Goal: Book appointment/travel/reservation

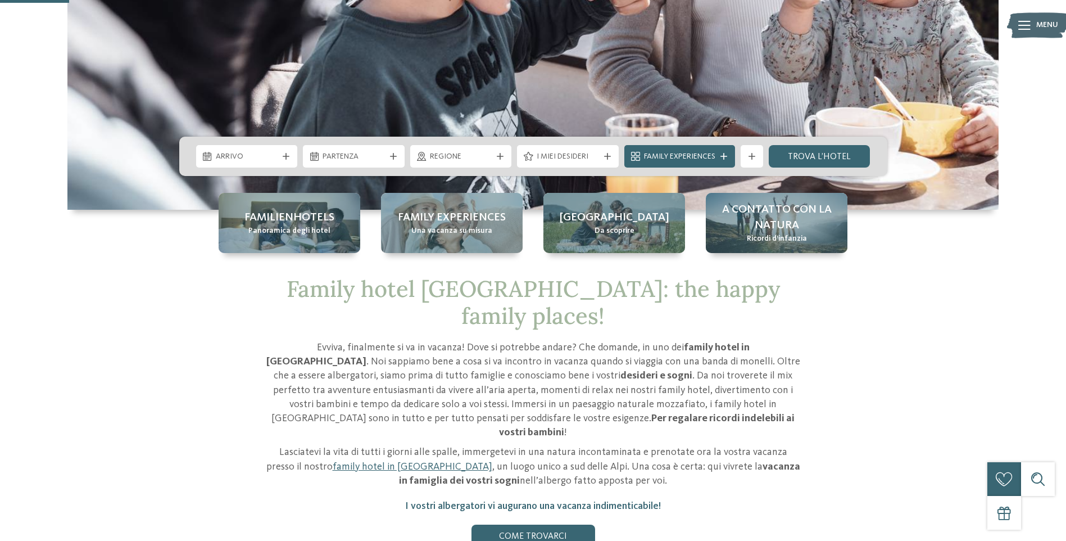
scroll to position [337, 0]
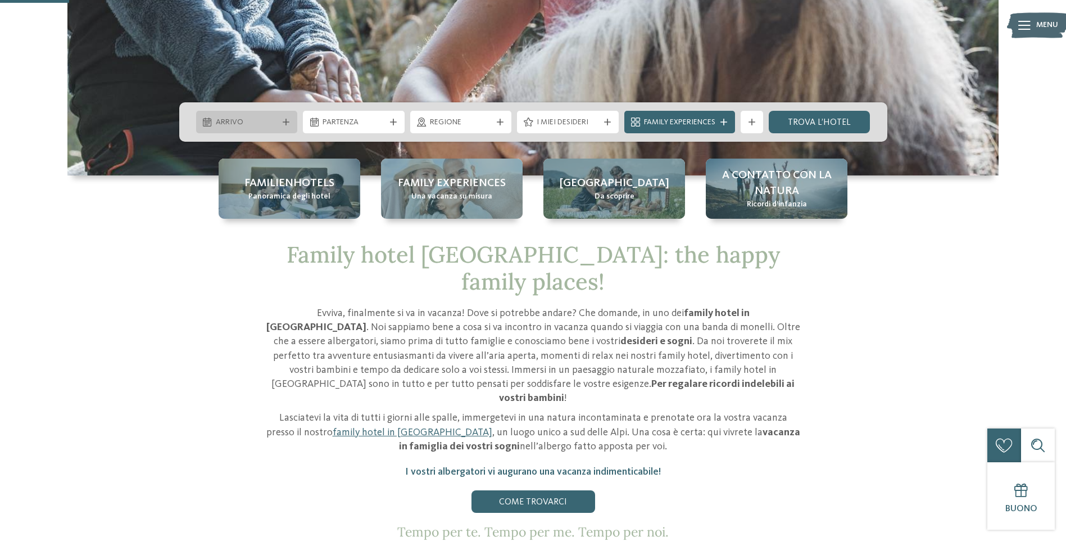
click at [231, 116] on div "Arrivo" at bounding box center [247, 122] width 68 height 12
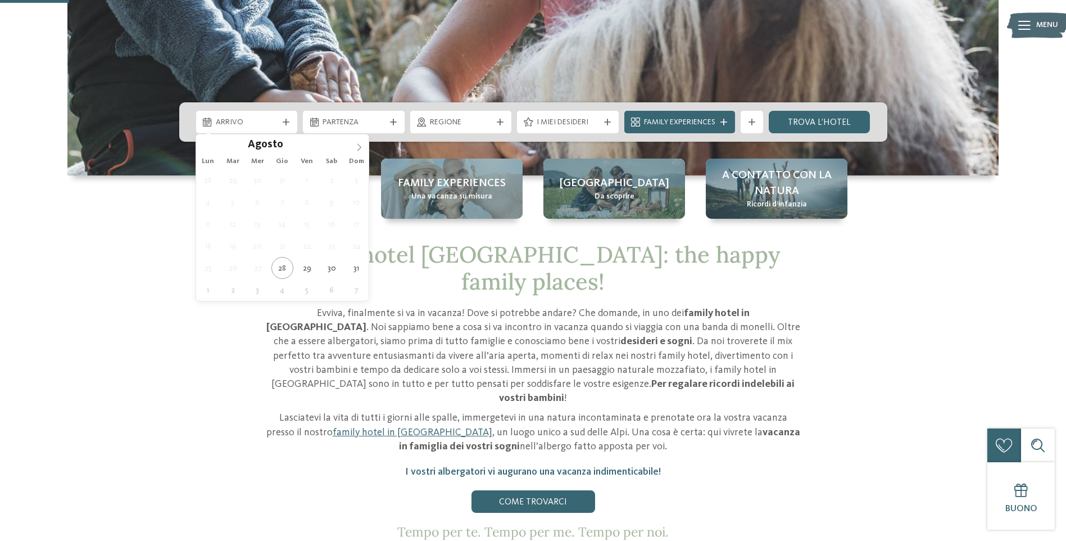
click at [357, 148] on icon at bounding box center [359, 147] width 8 height 8
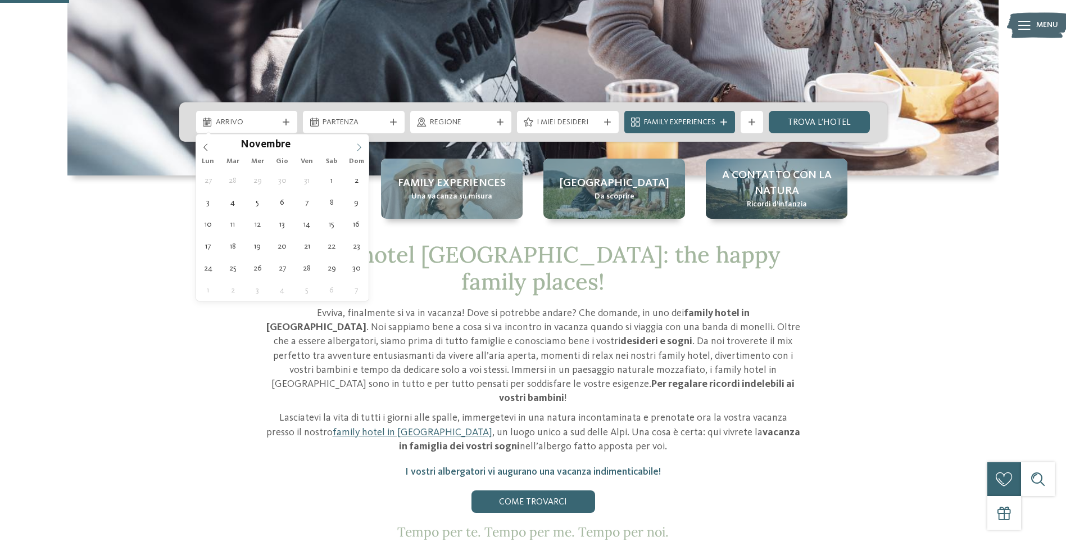
click at [357, 148] on icon at bounding box center [359, 147] width 8 height 8
type input "****"
click at [357, 148] on icon at bounding box center [359, 147] width 8 height 8
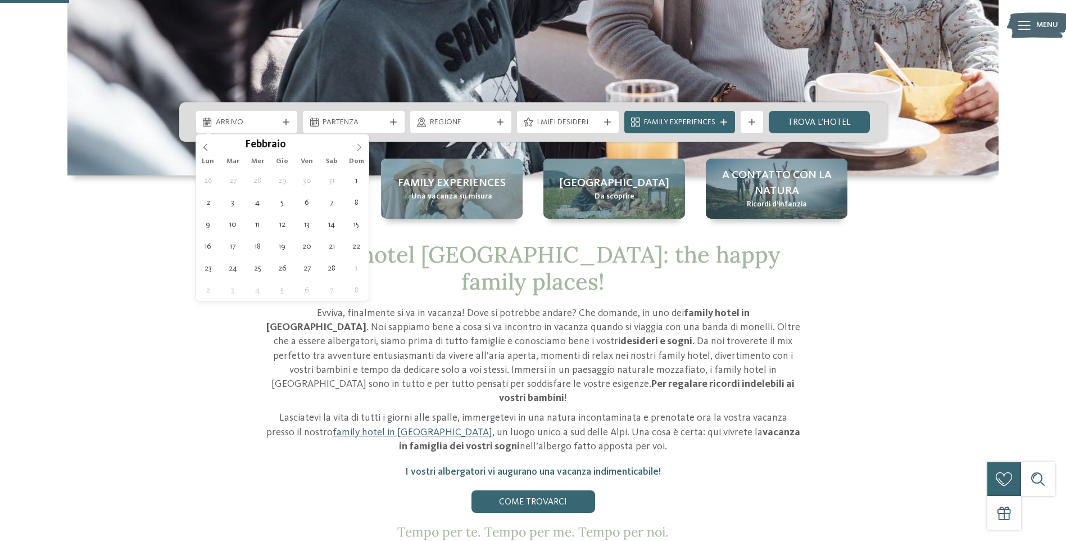
click at [357, 148] on icon at bounding box center [359, 147] width 8 height 8
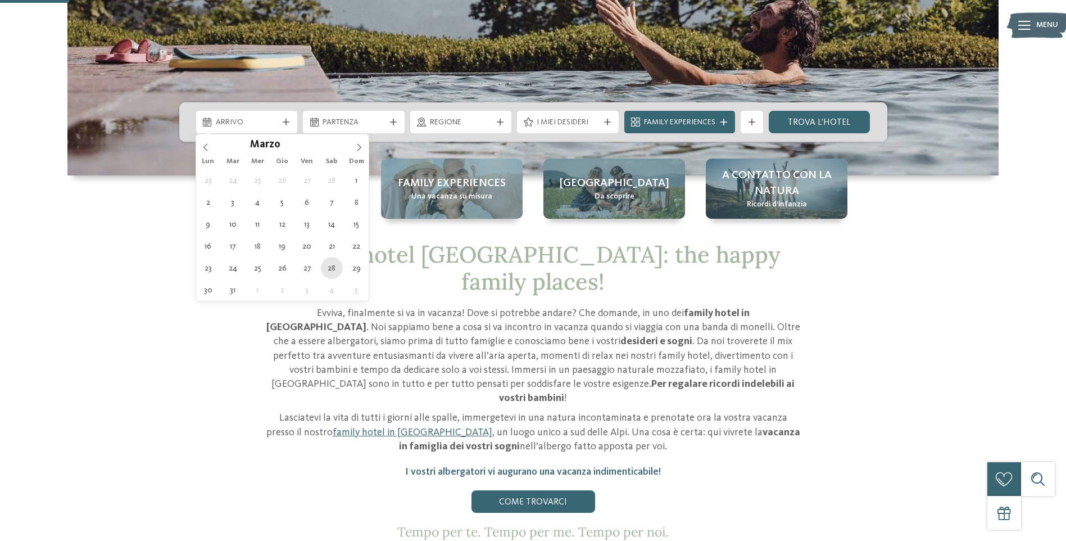
type div "28.03.2026"
type input "****"
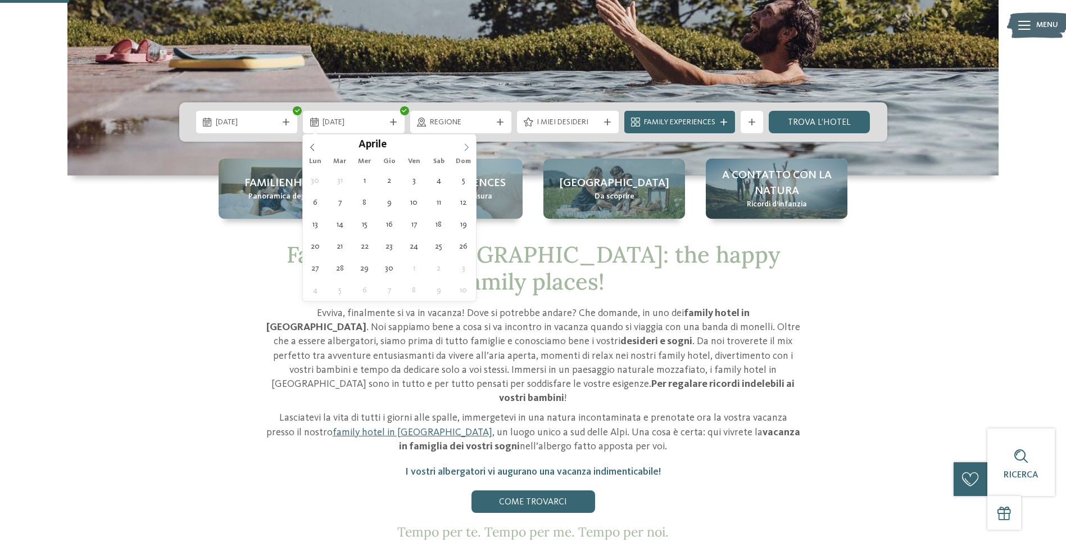
click at [467, 142] on span at bounding box center [466, 143] width 19 height 19
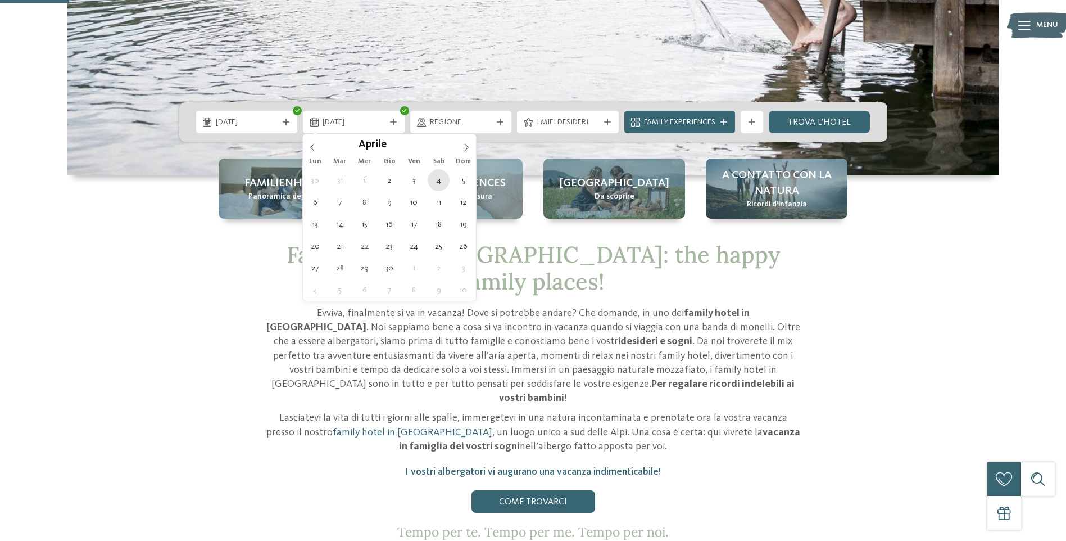
type div "04.04.2026"
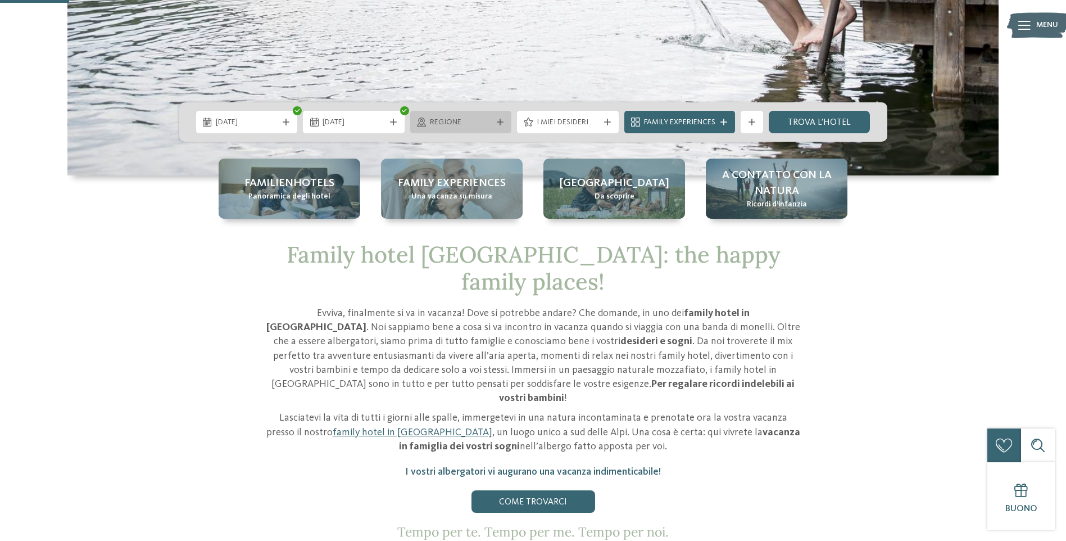
click at [447, 119] on span "Regione" at bounding box center [461, 122] width 62 height 11
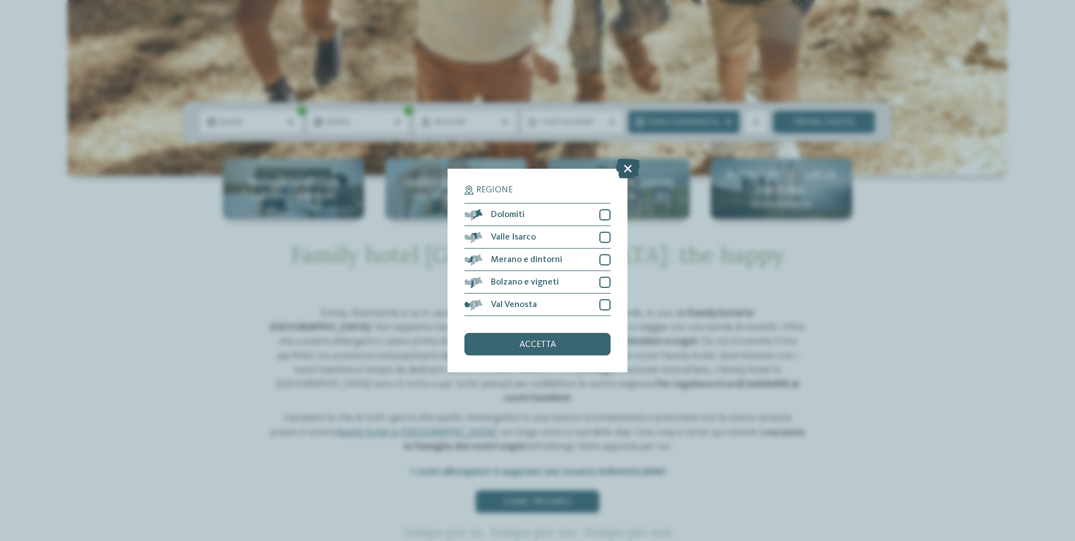
click at [632, 164] on icon at bounding box center [627, 169] width 24 height 20
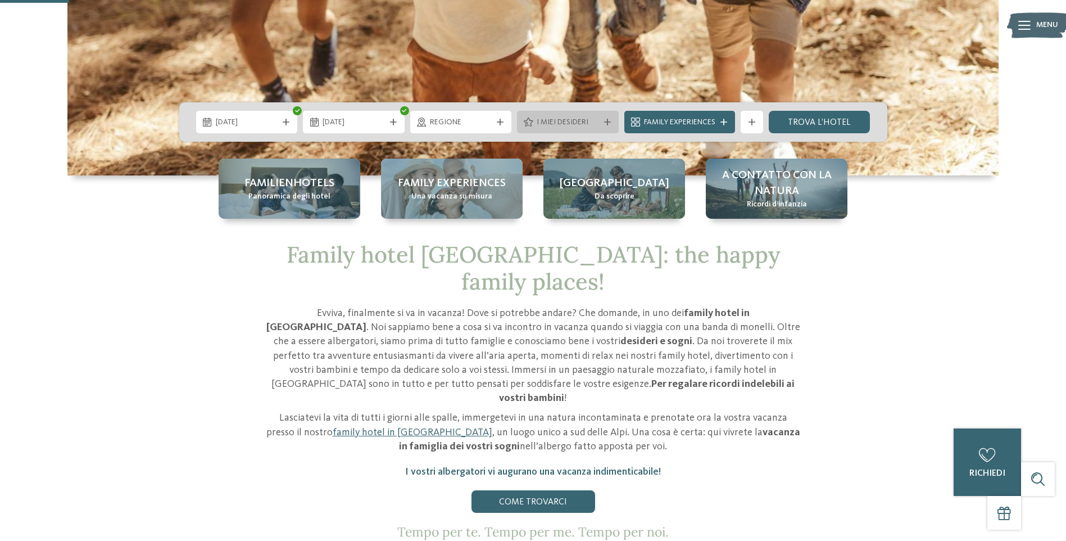
click at [597, 120] on span "I miei desideri" at bounding box center [568, 122] width 62 height 11
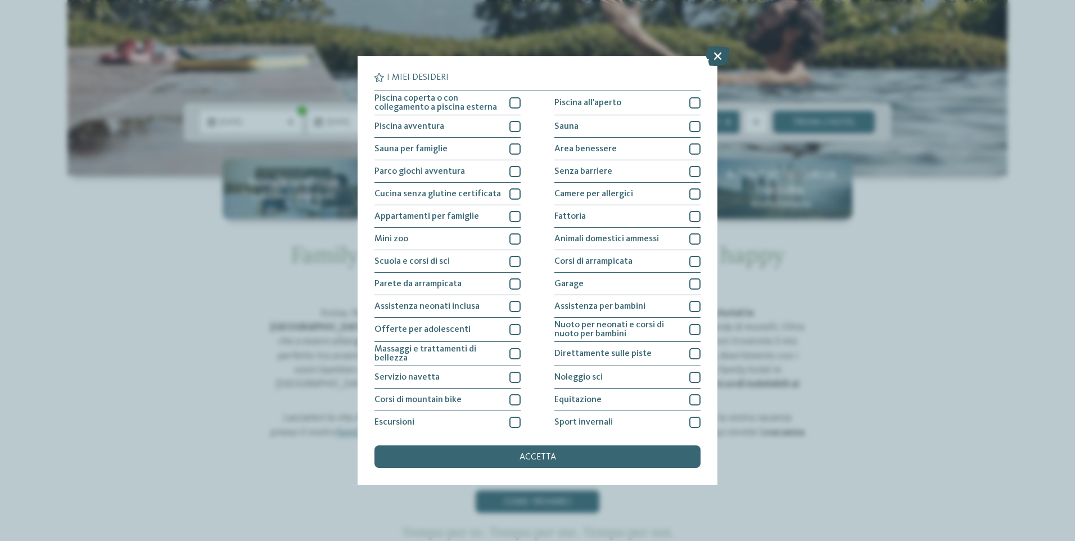
click at [719, 51] on icon at bounding box center [717, 56] width 24 height 20
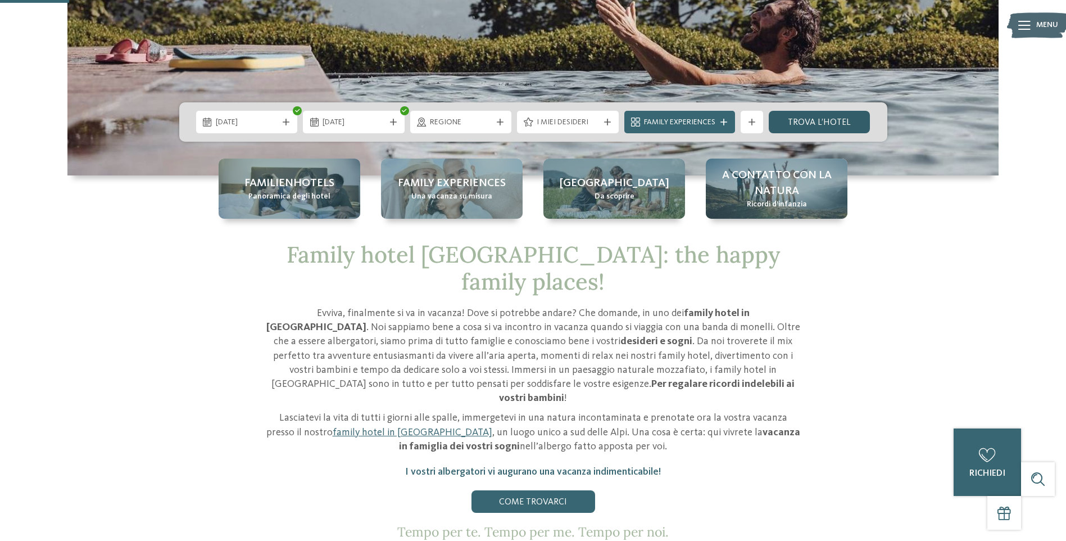
click at [797, 116] on link "trova l’hotel" at bounding box center [820, 122] width 102 height 22
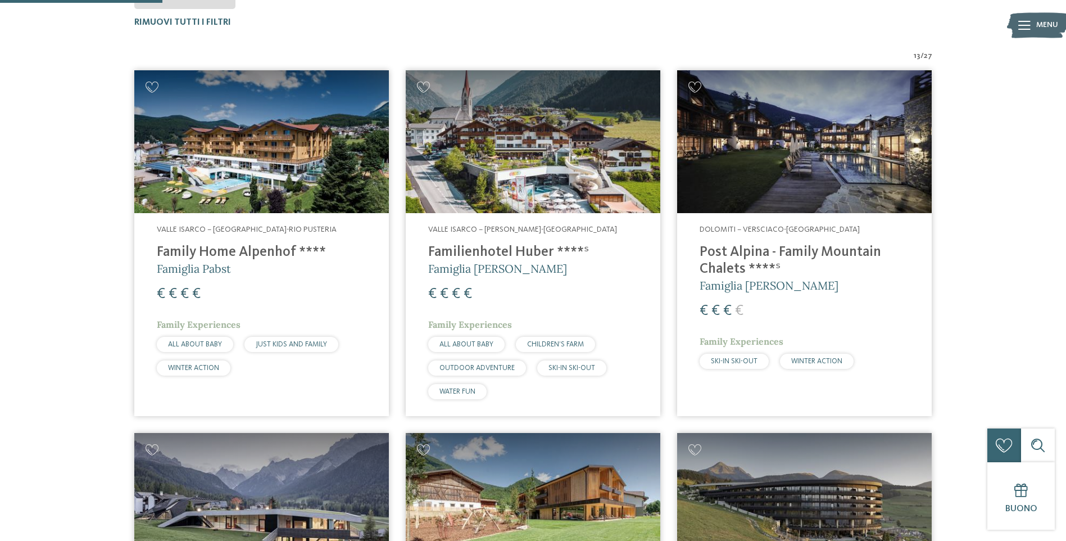
click at [742, 260] on h4 "Post Alpina - Family Mountain Chalets ****ˢ" at bounding box center [805, 261] width 210 height 34
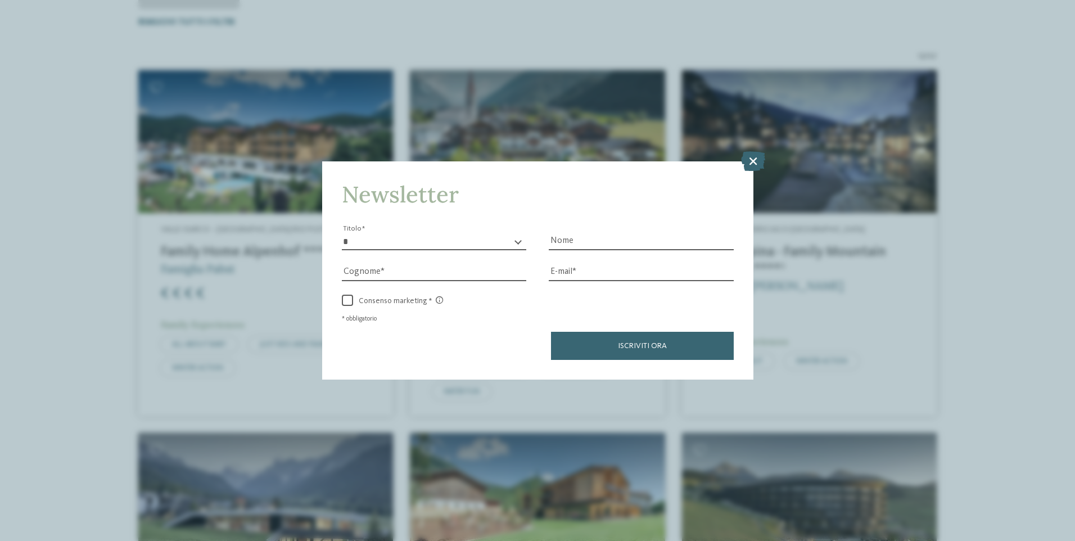
click at [758, 160] on icon at bounding box center [753, 161] width 24 height 20
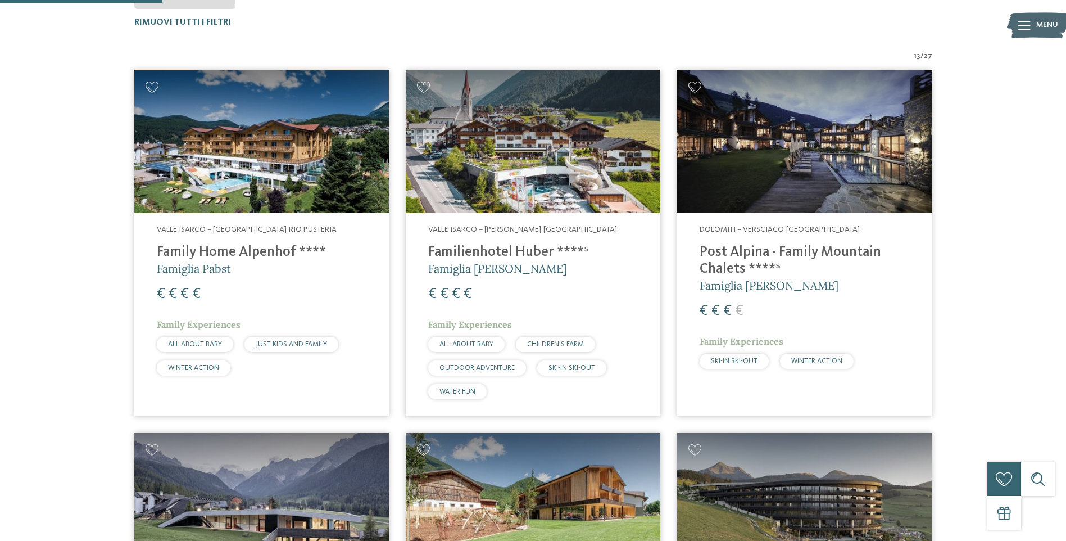
click at [755, 244] on h4 "Post Alpina - Family Mountain Chalets ****ˢ" at bounding box center [805, 261] width 210 height 34
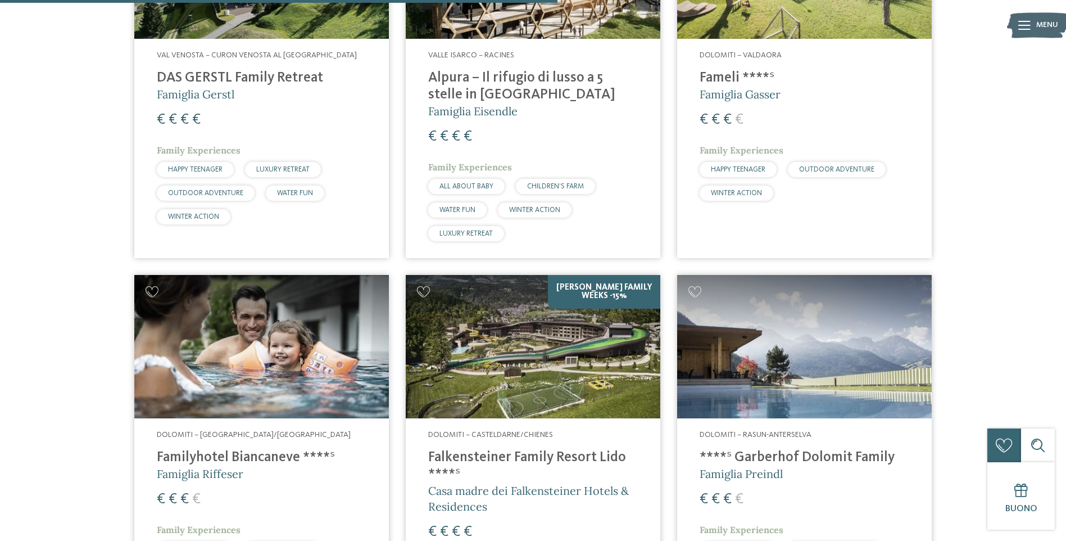
scroll to position [1437, 0]
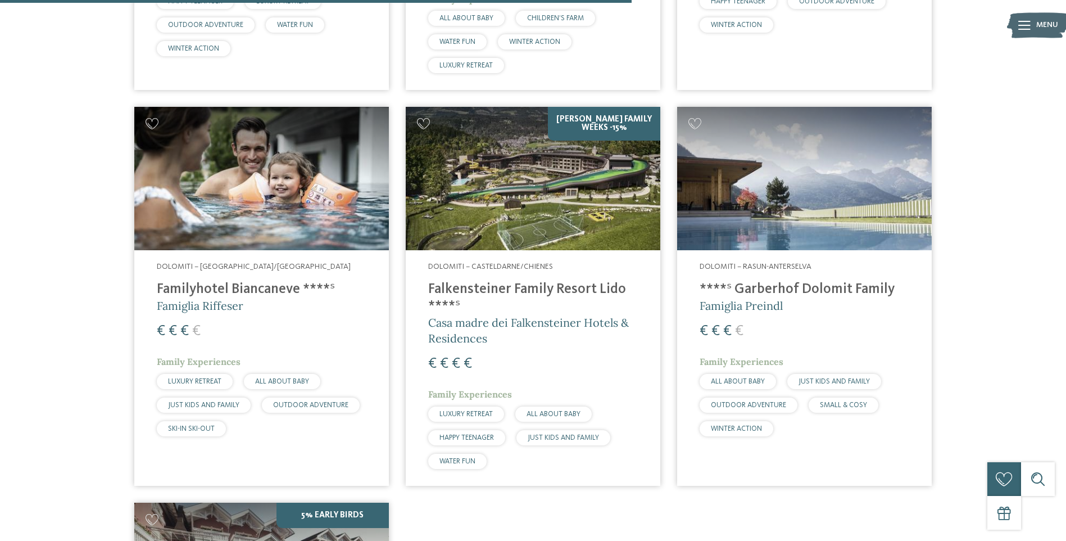
click at [228, 293] on h4 "Familyhotel Biancaneve ****ˢ" at bounding box center [262, 289] width 210 height 17
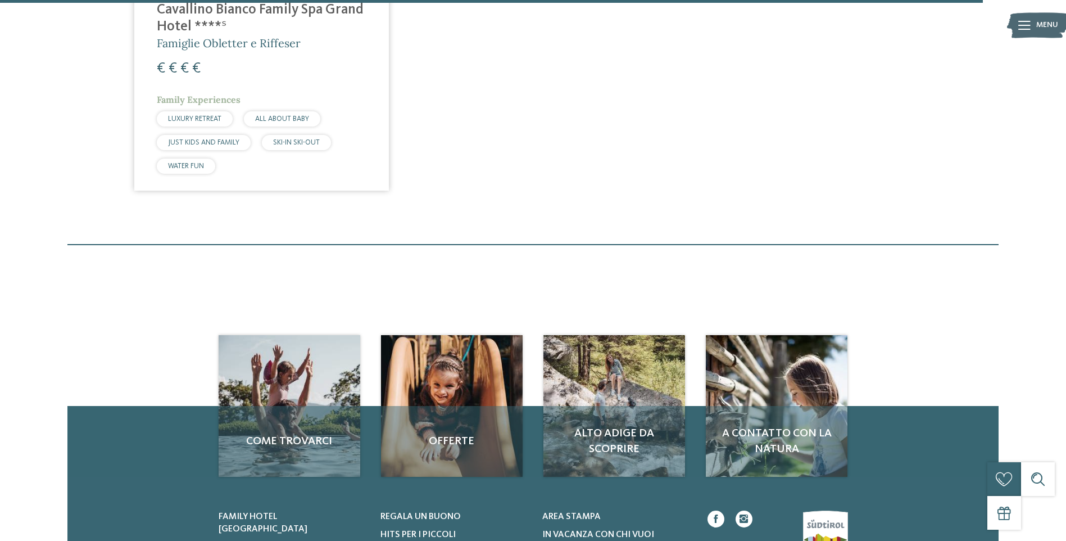
scroll to position [2336, 0]
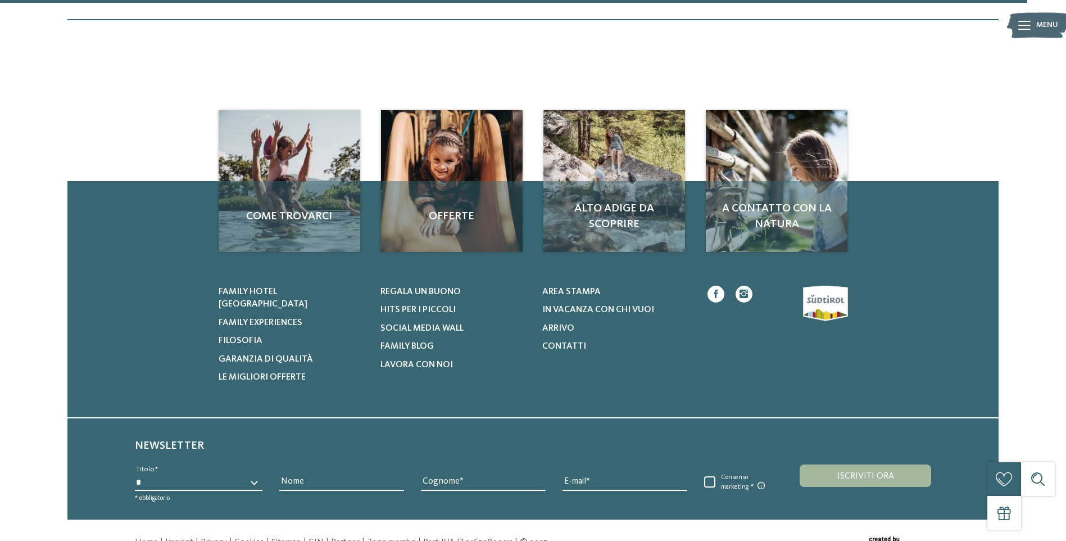
click at [379, 193] on div "Come trovarci Offerte" at bounding box center [534, 181] width 630 height 142
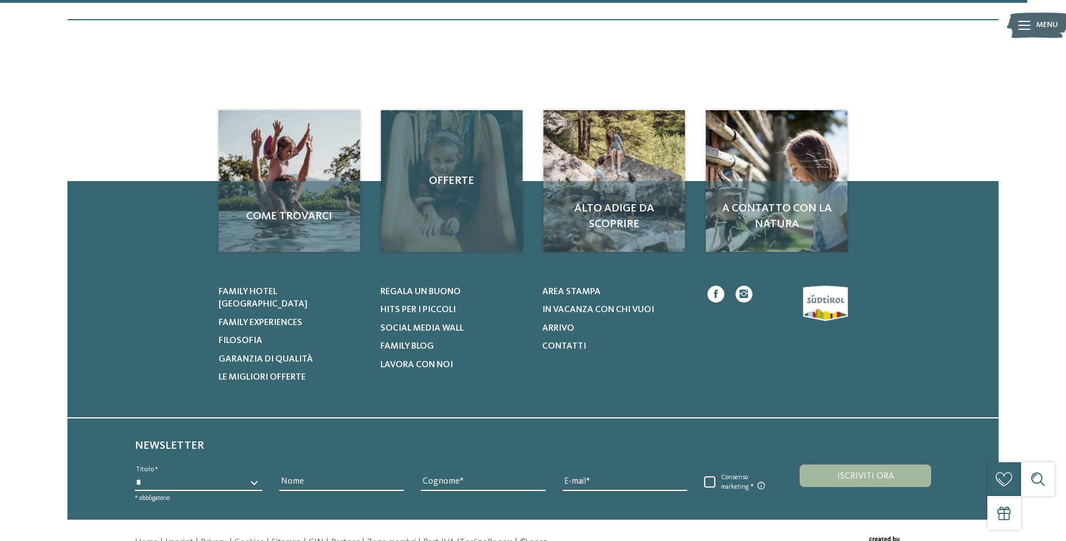
click at [432, 201] on div "Offerte" at bounding box center [452, 181] width 142 height 142
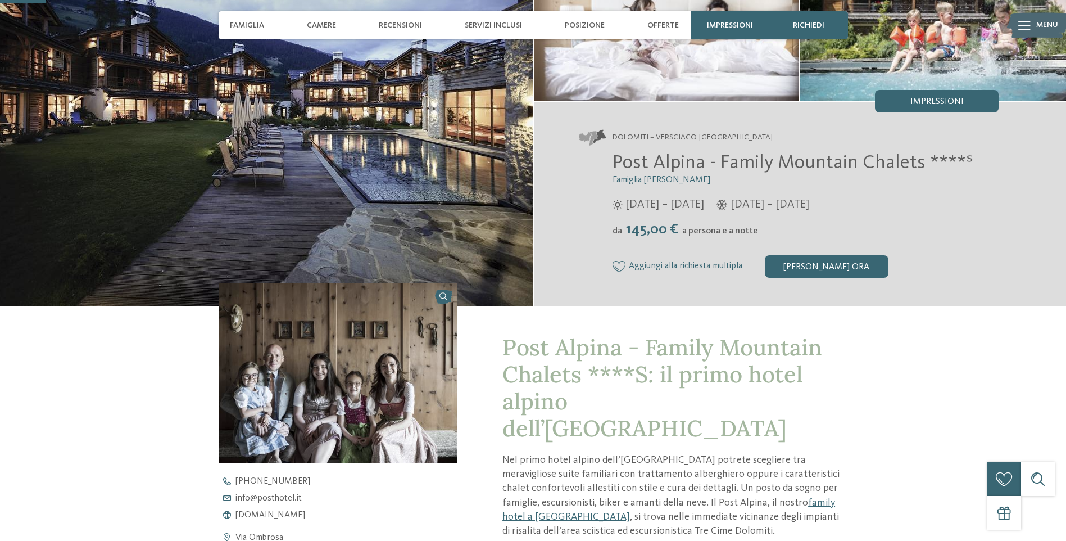
scroll to position [169, 0]
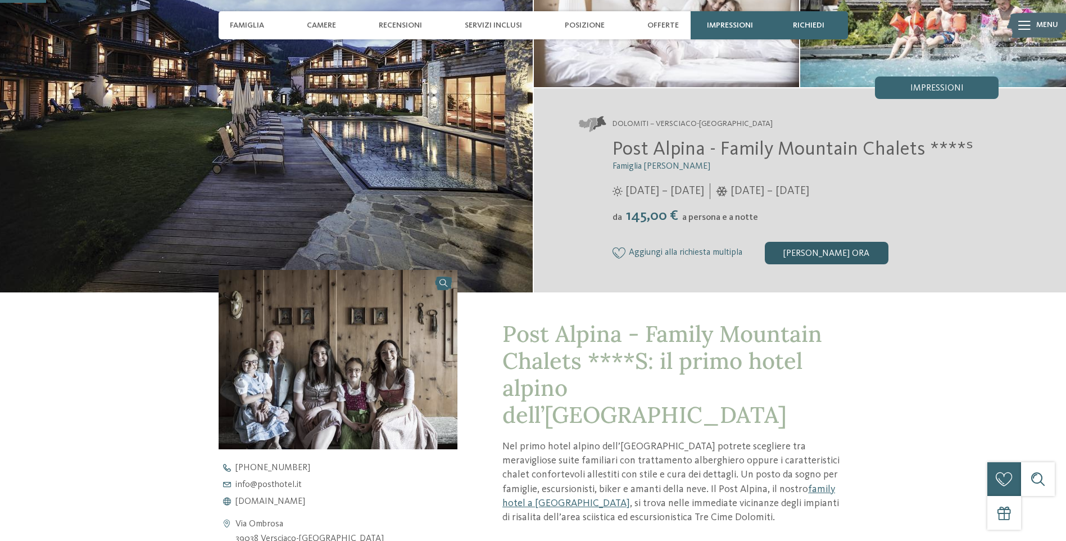
click at [875, 258] on div "[PERSON_NAME] ora" at bounding box center [827, 253] width 124 height 22
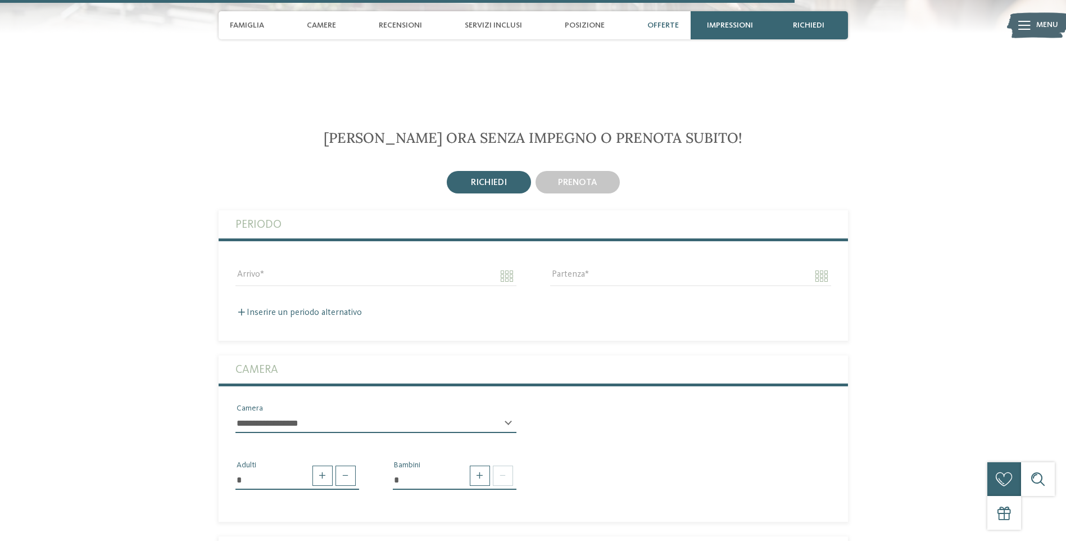
scroll to position [2924, 0]
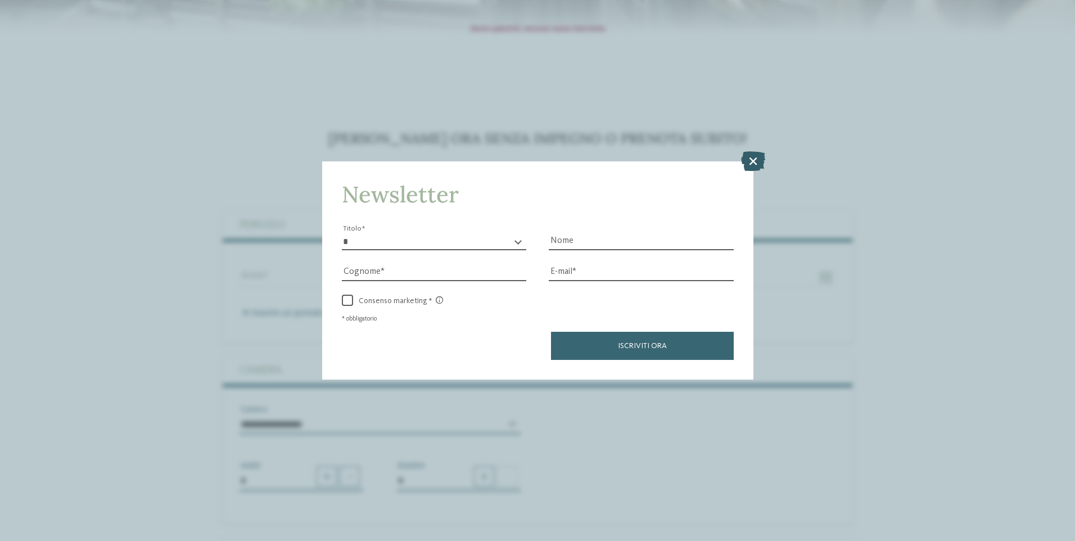
click at [749, 161] on icon at bounding box center [753, 161] width 24 height 20
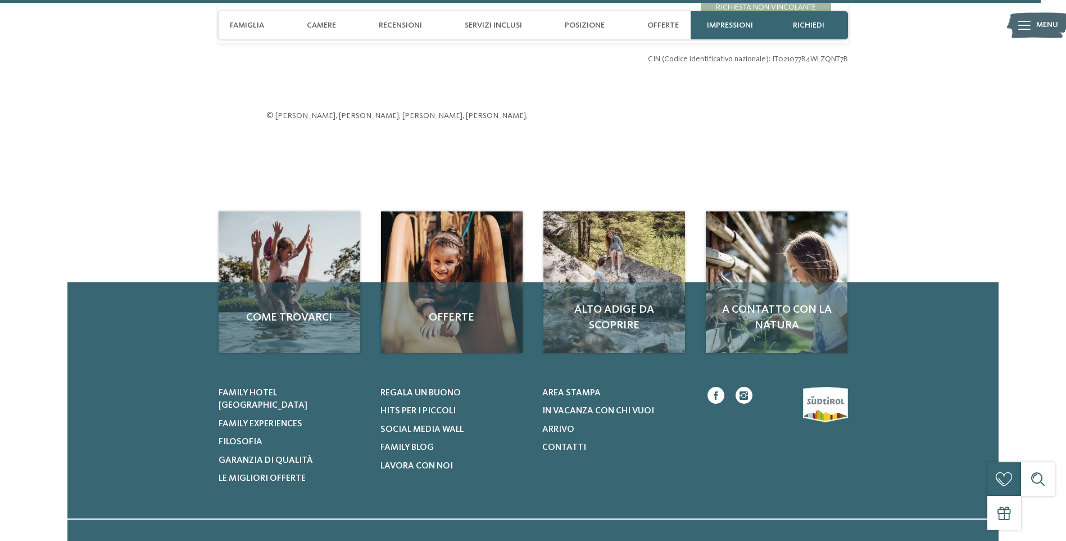
scroll to position [3823, 0]
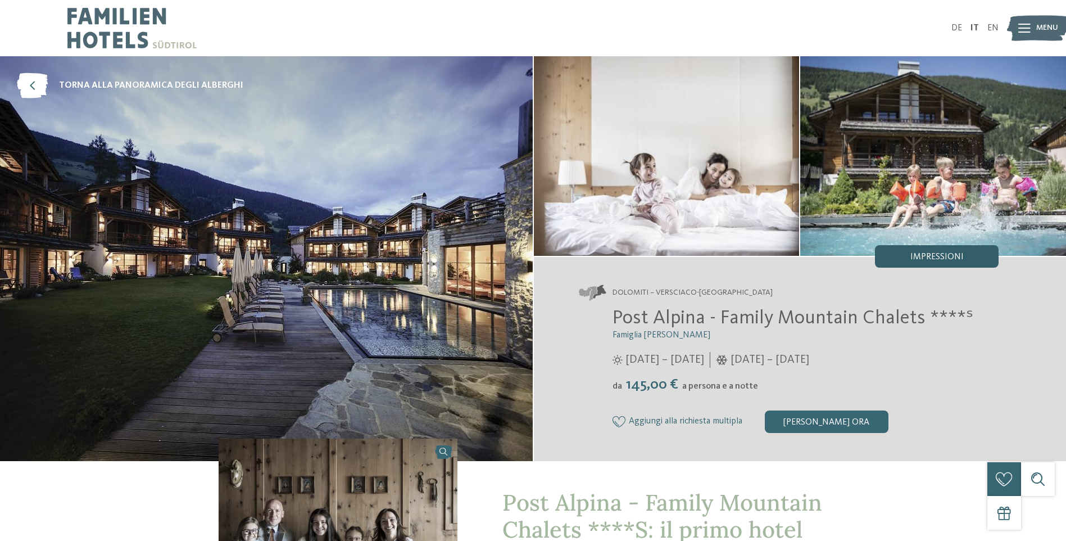
click at [925, 257] on span "Impressioni" at bounding box center [937, 256] width 53 height 9
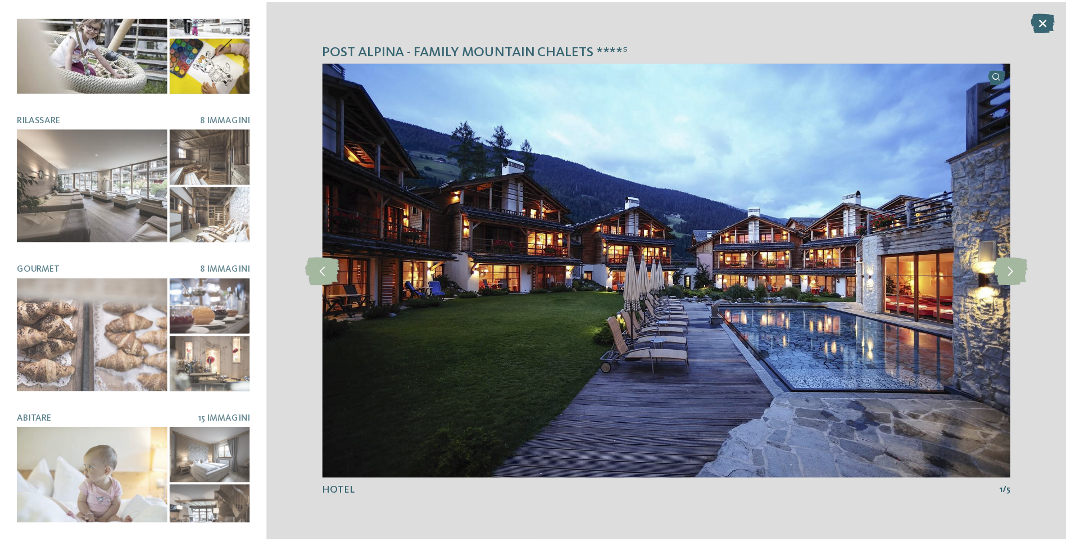
scroll to position [206, 0]
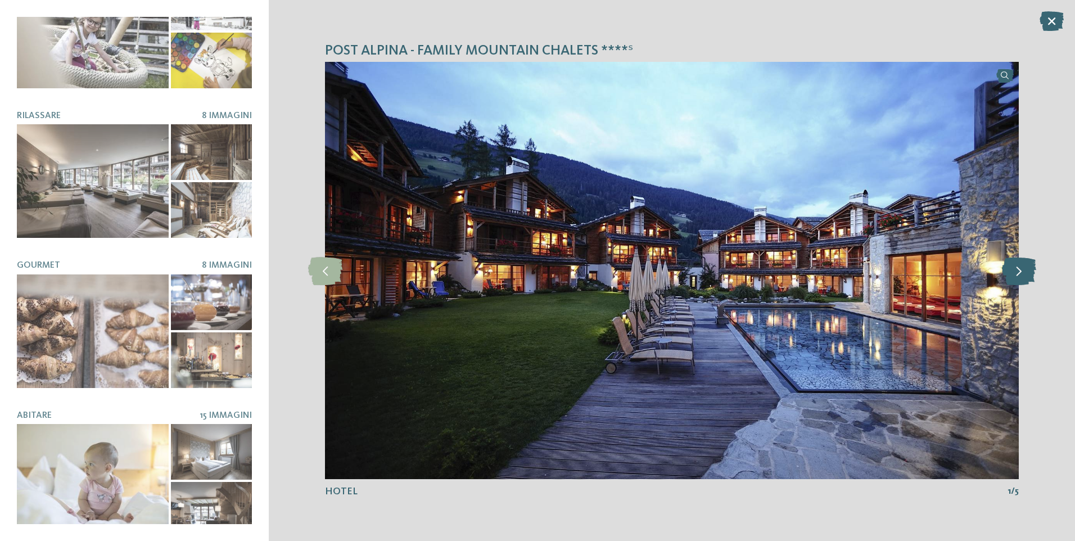
click at [1030, 278] on icon at bounding box center [1019, 270] width 34 height 28
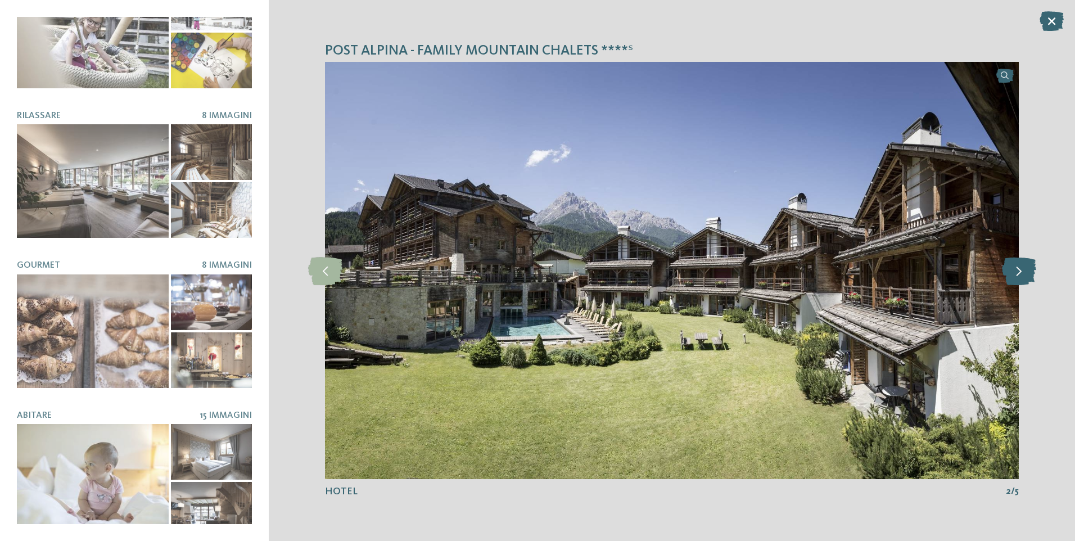
click at [1030, 278] on icon at bounding box center [1019, 270] width 34 height 28
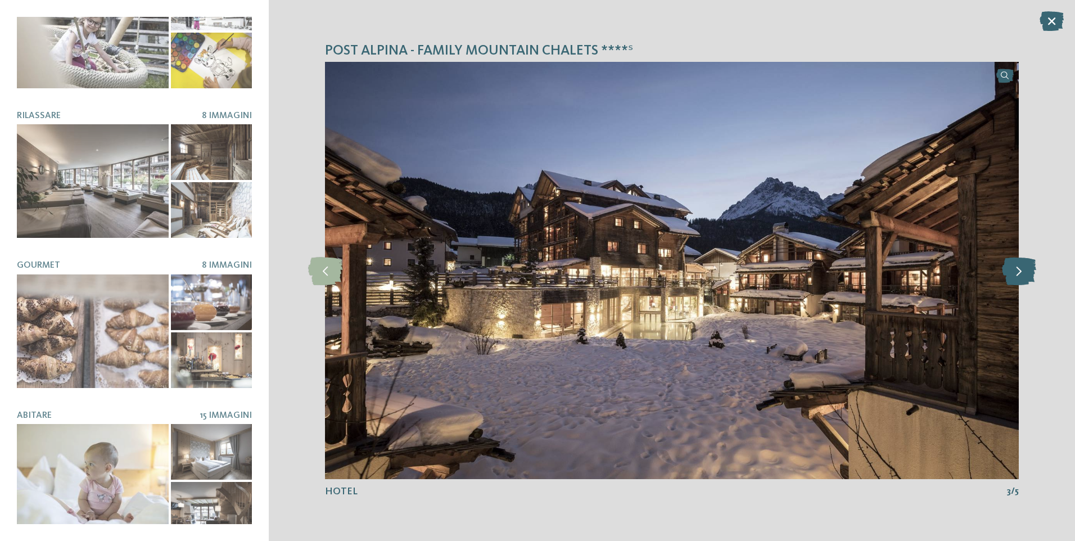
click at [1030, 278] on icon at bounding box center [1019, 270] width 34 height 28
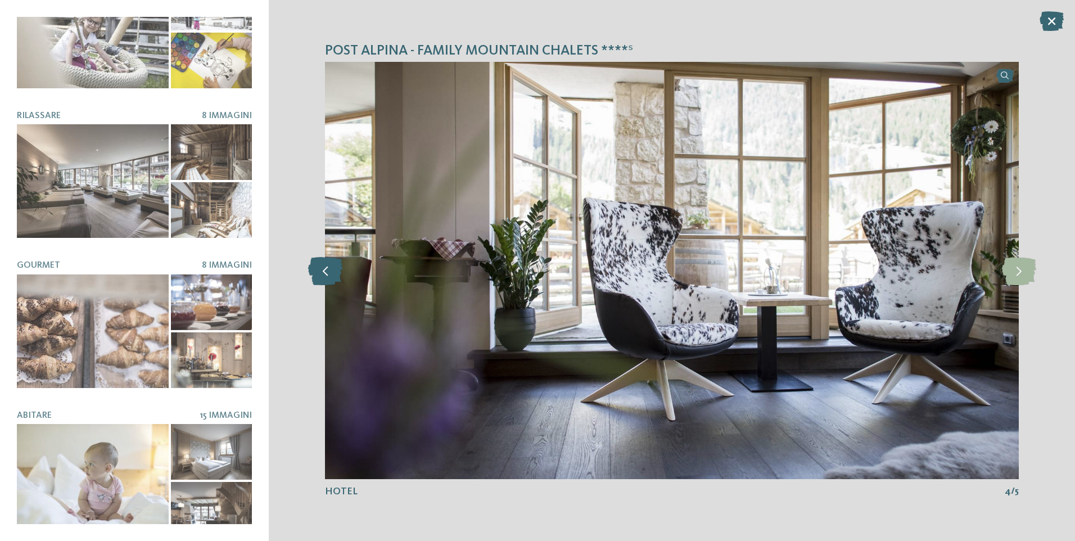
click at [336, 270] on icon at bounding box center [325, 270] width 34 height 28
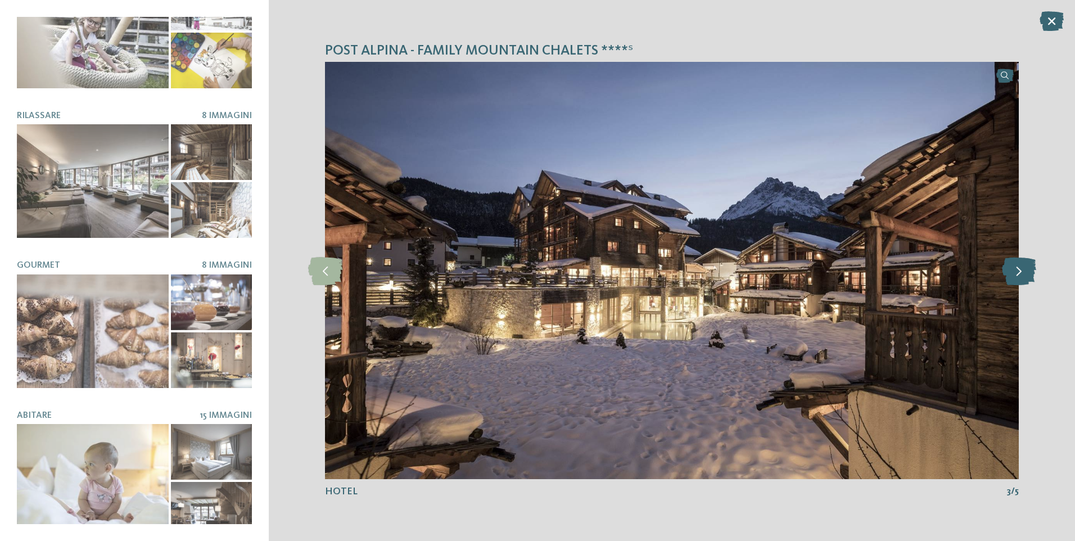
click at [1009, 282] on icon at bounding box center [1019, 270] width 34 height 28
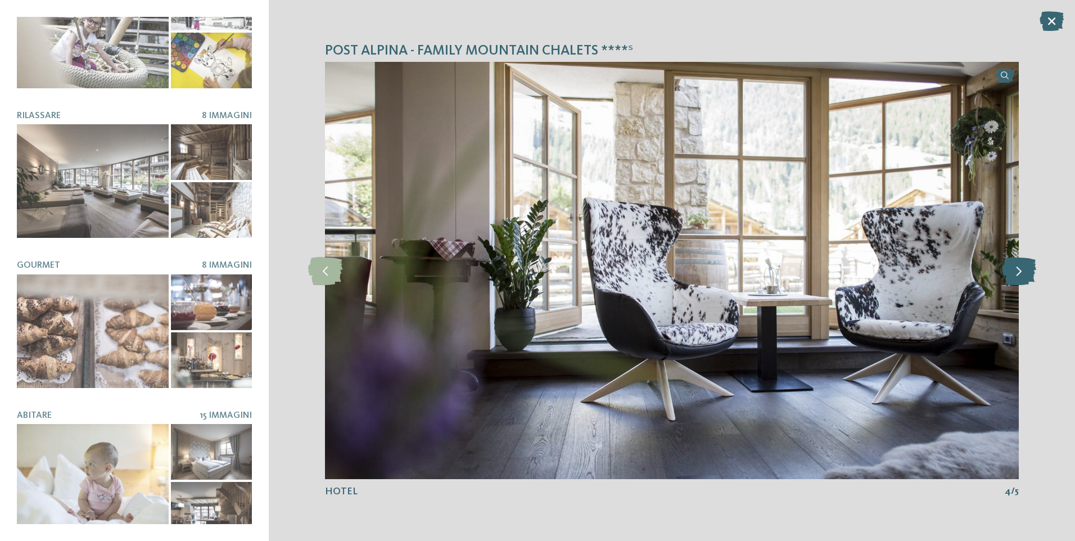
click at [1009, 282] on icon at bounding box center [1019, 270] width 34 height 28
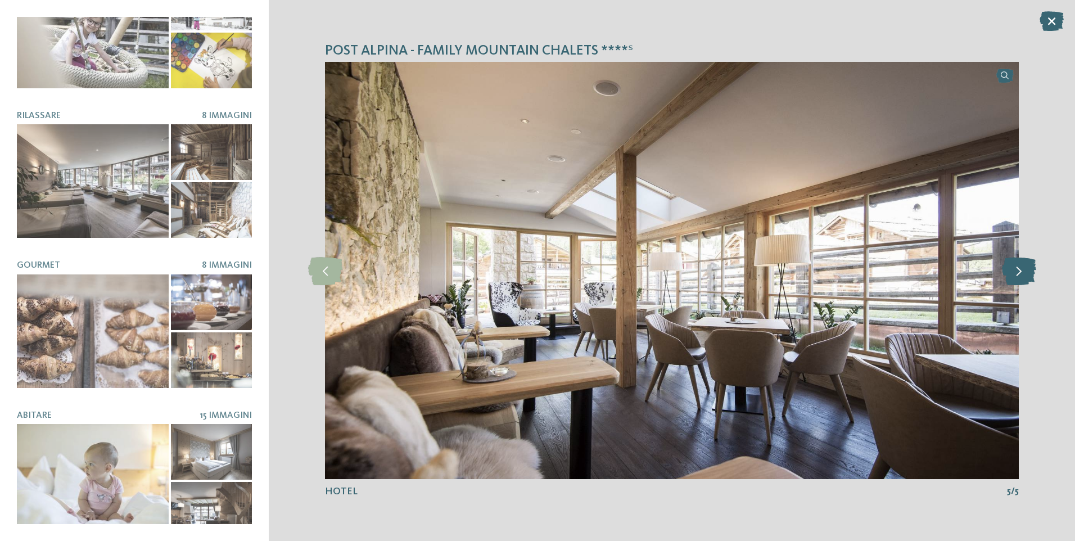
click at [1009, 282] on icon at bounding box center [1019, 270] width 34 height 28
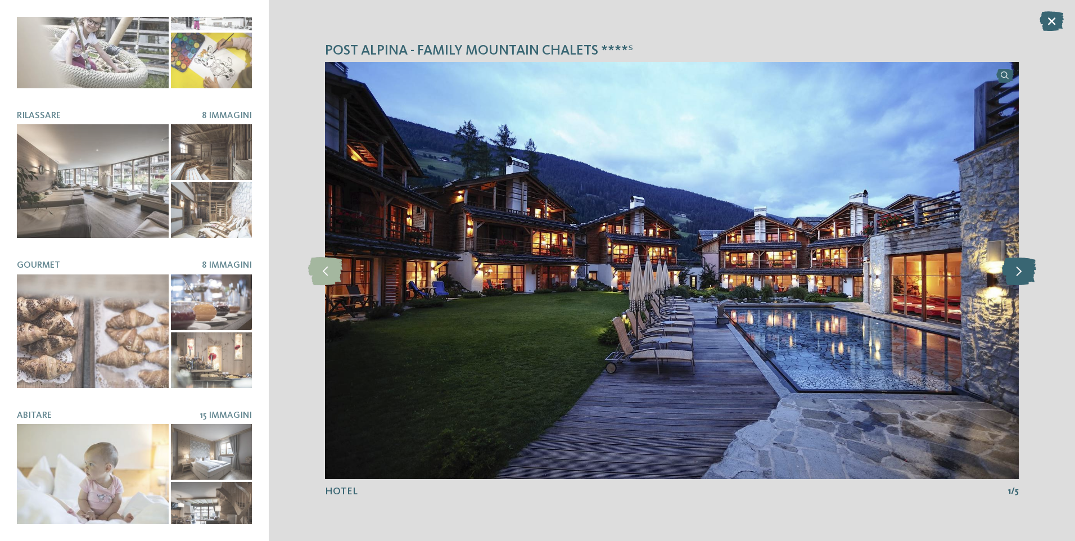
click at [1009, 282] on icon at bounding box center [1019, 270] width 34 height 28
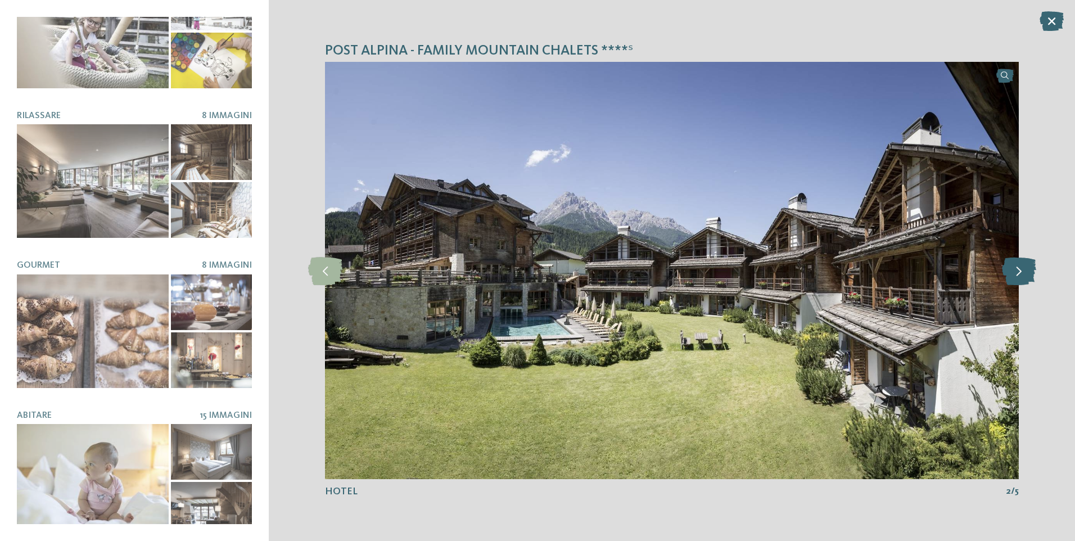
click at [1009, 282] on icon at bounding box center [1019, 270] width 34 height 28
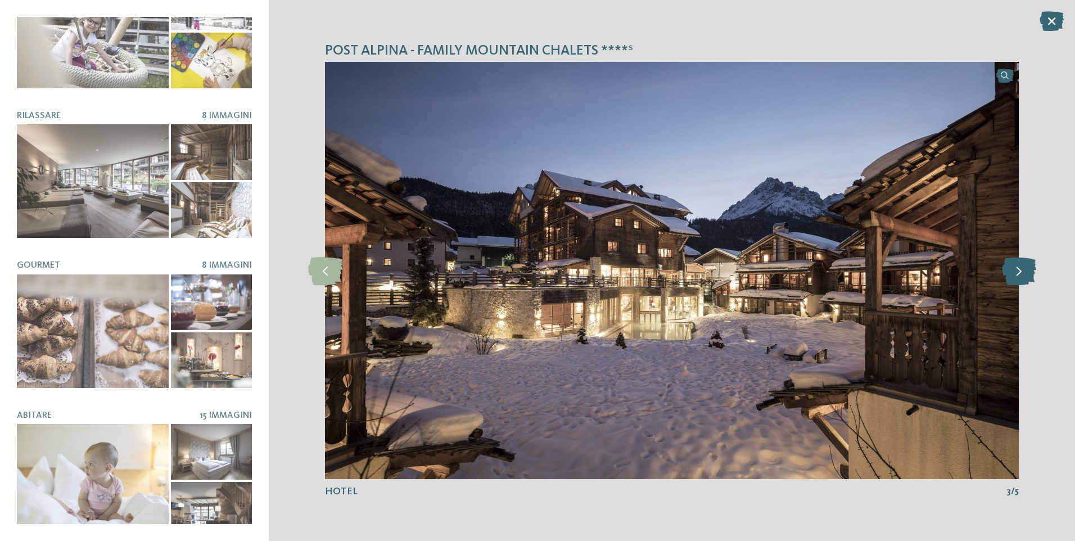
click at [1009, 282] on icon at bounding box center [1019, 270] width 34 height 28
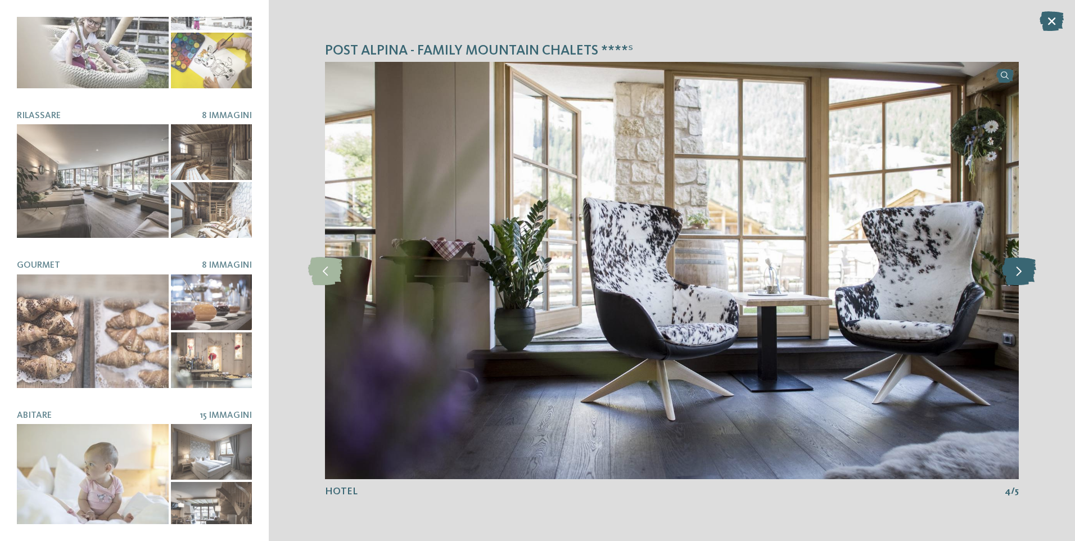
click at [1009, 282] on icon at bounding box center [1019, 270] width 34 height 28
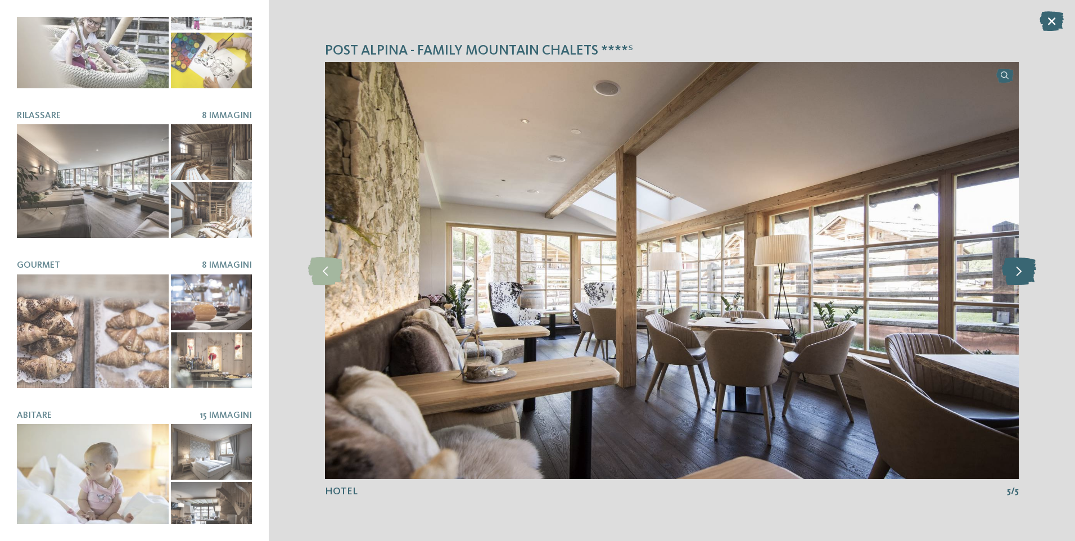
click at [1009, 282] on icon at bounding box center [1019, 270] width 34 height 28
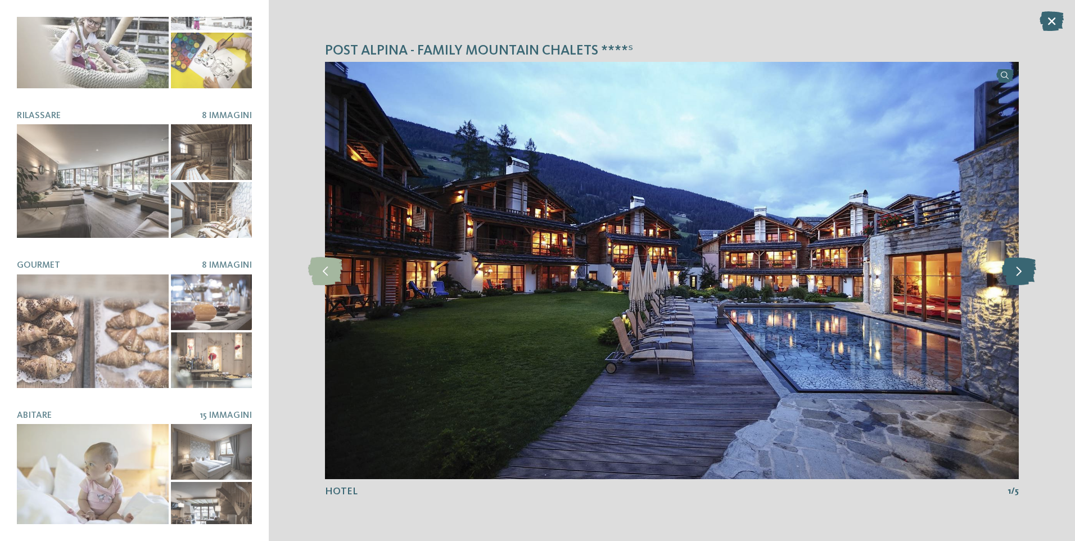
click at [1009, 282] on icon at bounding box center [1019, 270] width 34 height 28
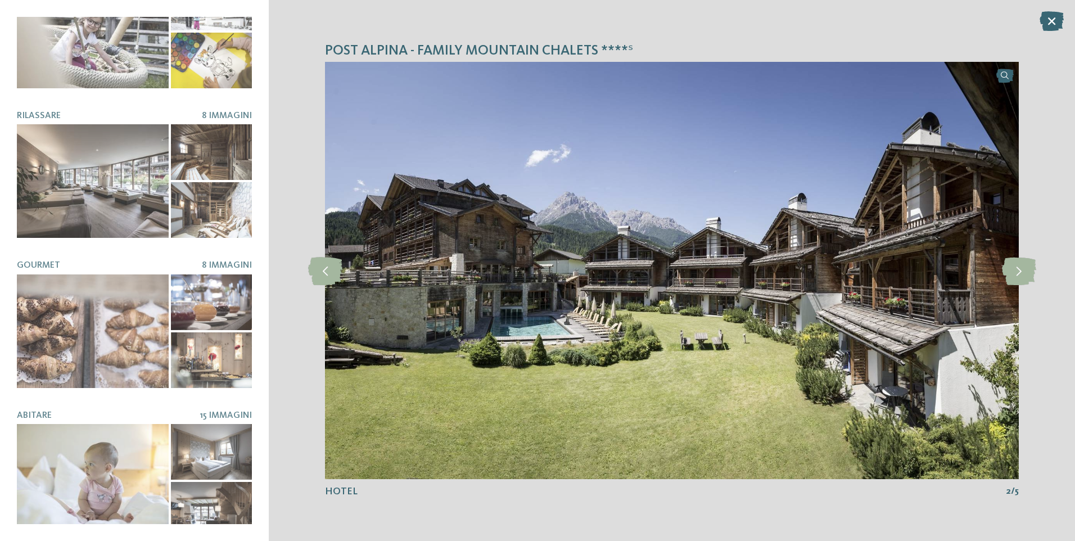
click at [1048, 19] on icon at bounding box center [1051, 21] width 24 height 20
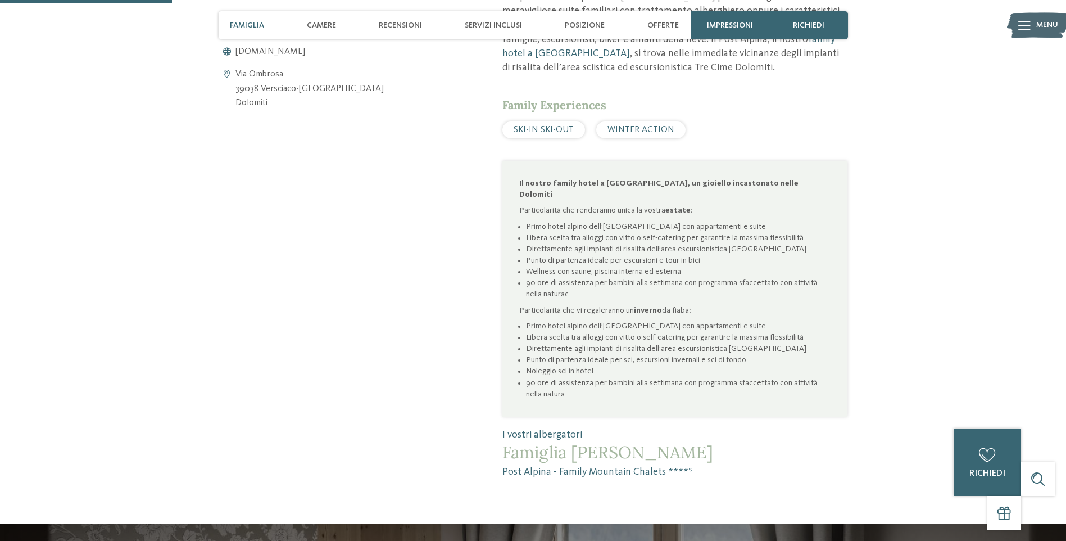
scroll to position [674, 0]
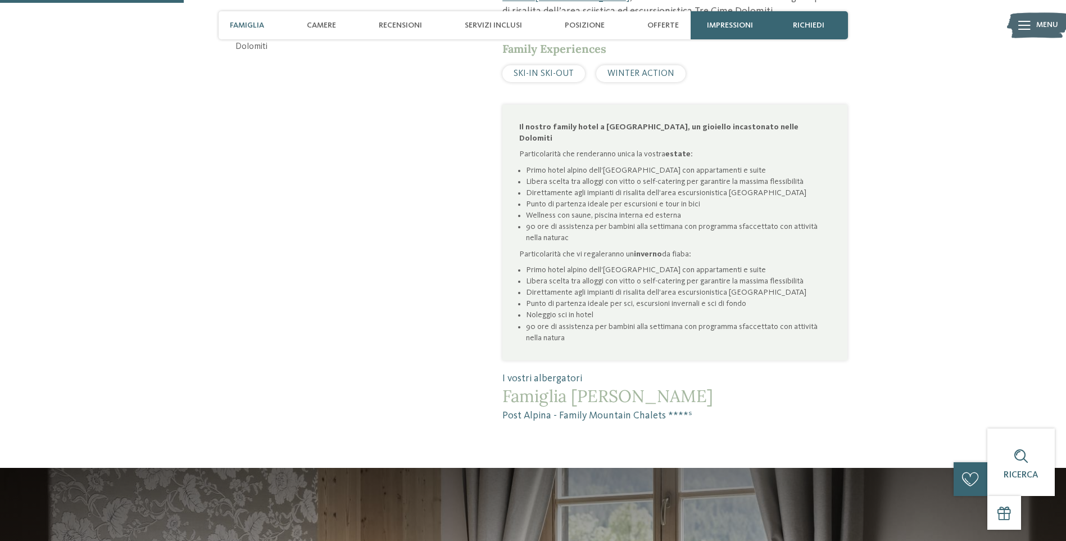
click at [568, 386] on span "Famiglia Wachtler" at bounding box center [674, 396] width 345 height 20
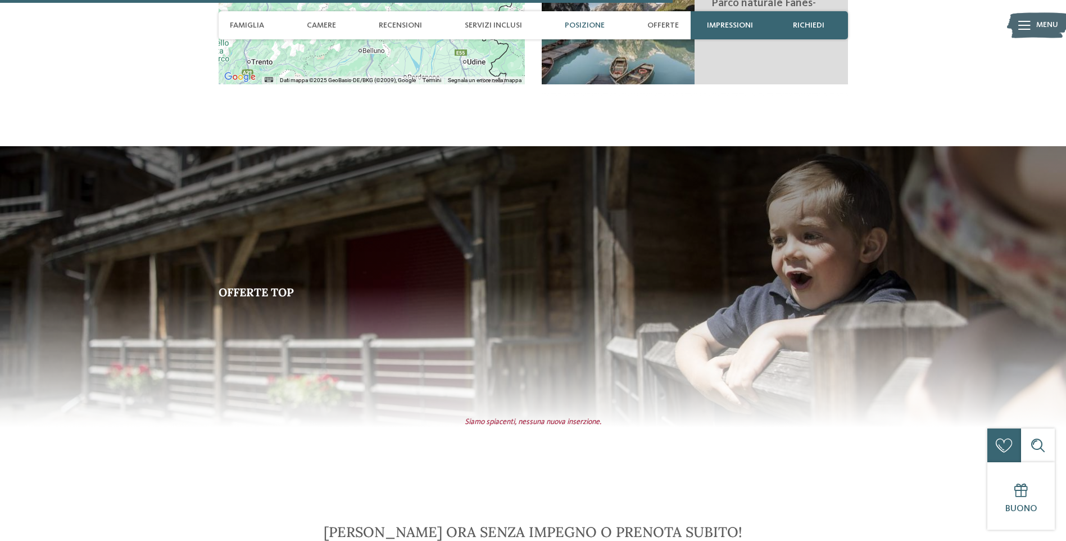
scroll to position [2304, 0]
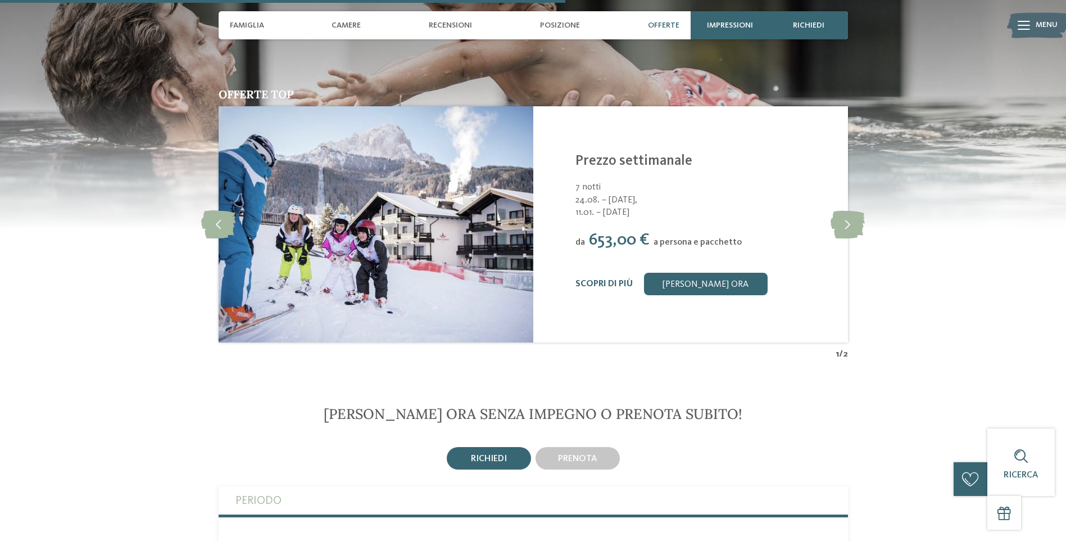
scroll to position [1855, 0]
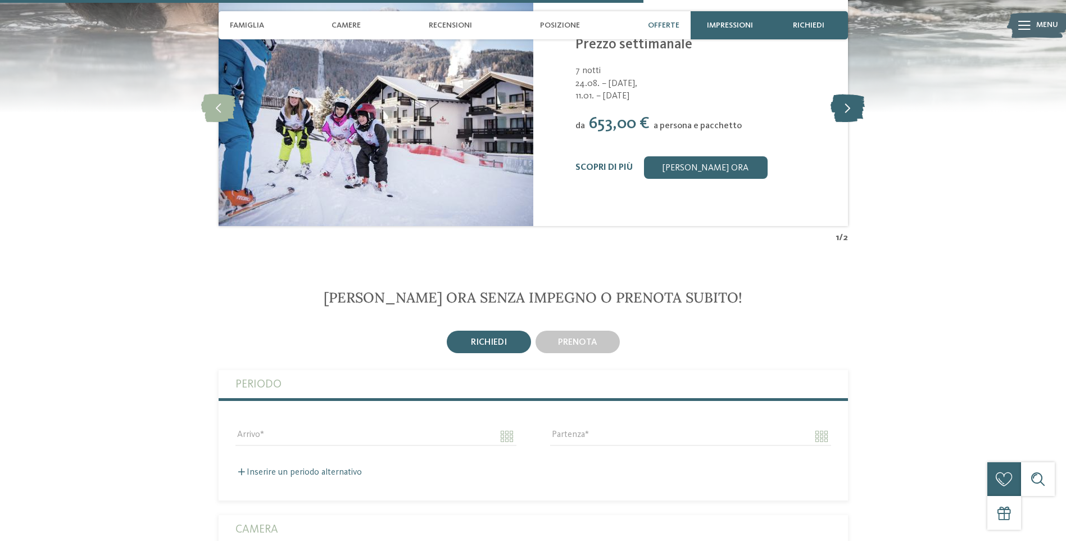
click at [853, 113] on icon at bounding box center [848, 108] width 34 height 28
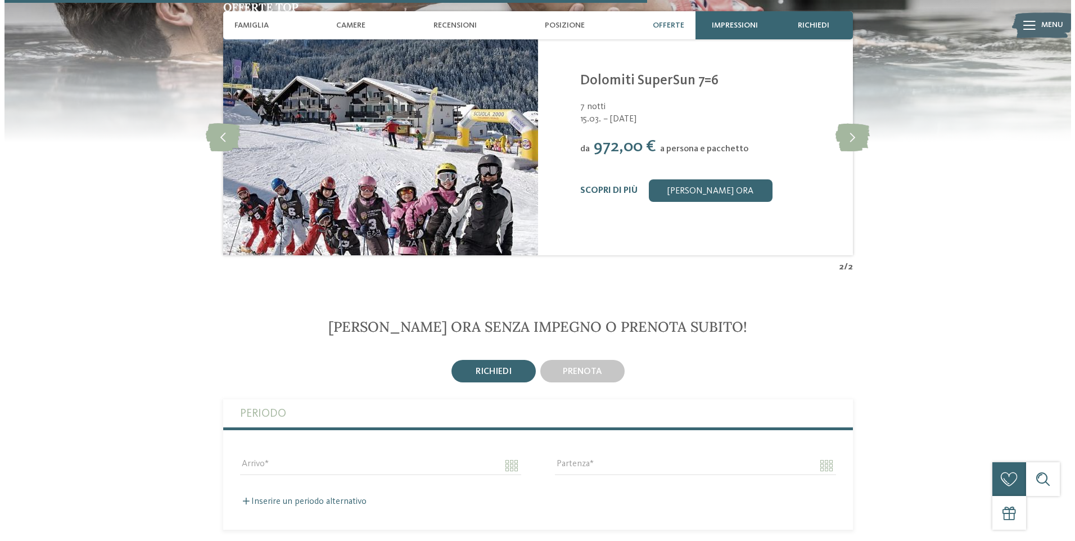
scroll to position [1799, 0]
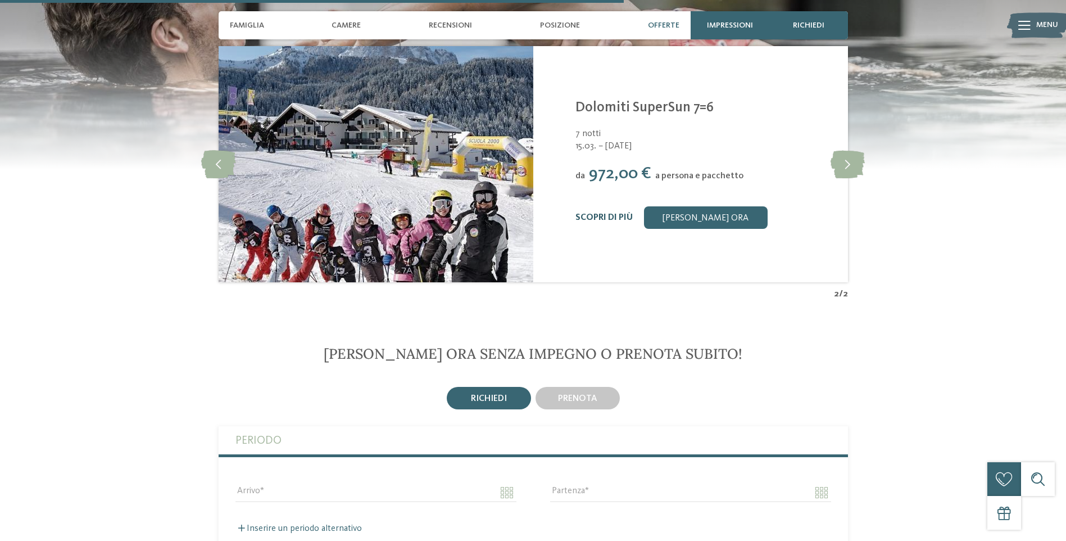
click at [601, 215] on link "Scopri di più" at bounding box center [604, 217] width 57 height 9
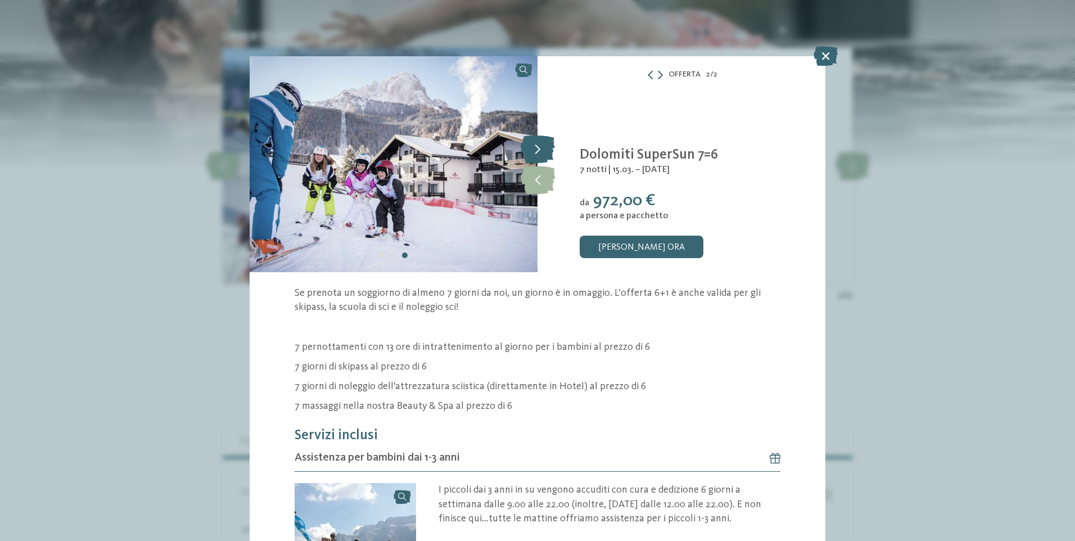
click at [530, 143] on icon at bounding box center [537, 149] width 34 height 28
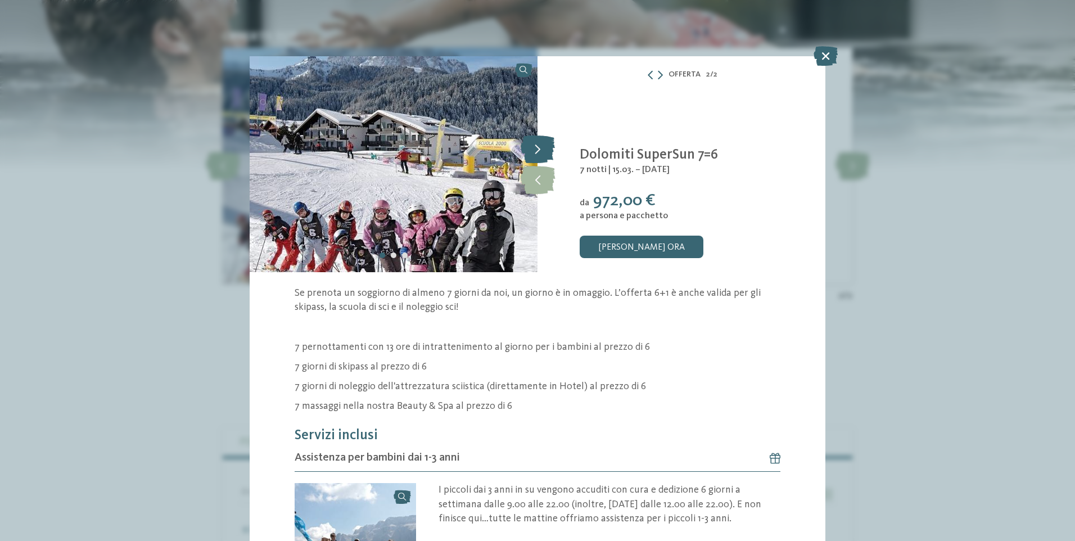
click at [530, 143] on icon at bounding box center [537, 149] width 34 height 28
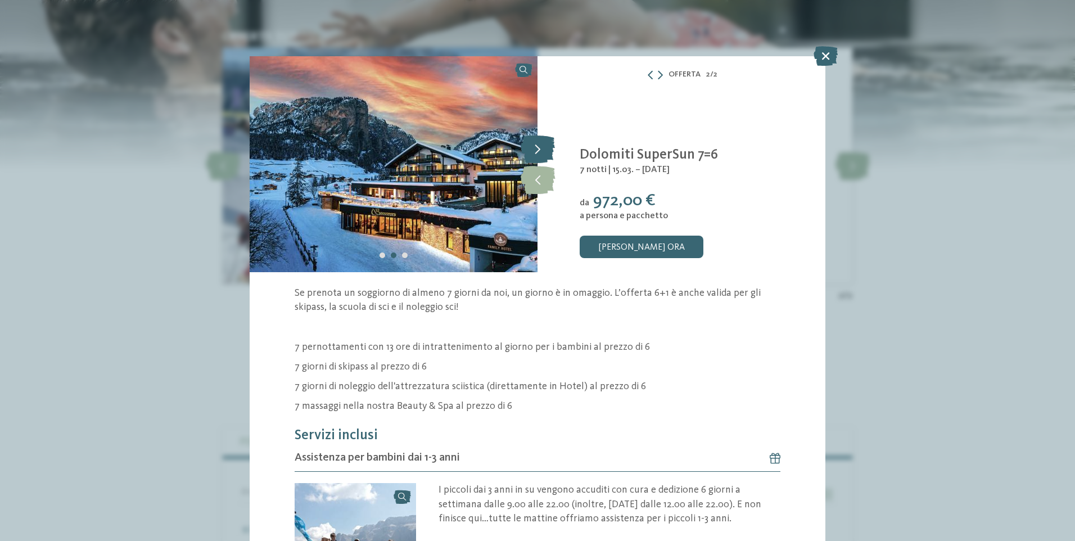
click at [530, 143] on icon at bounding box center [537, 149] width 34 height 28
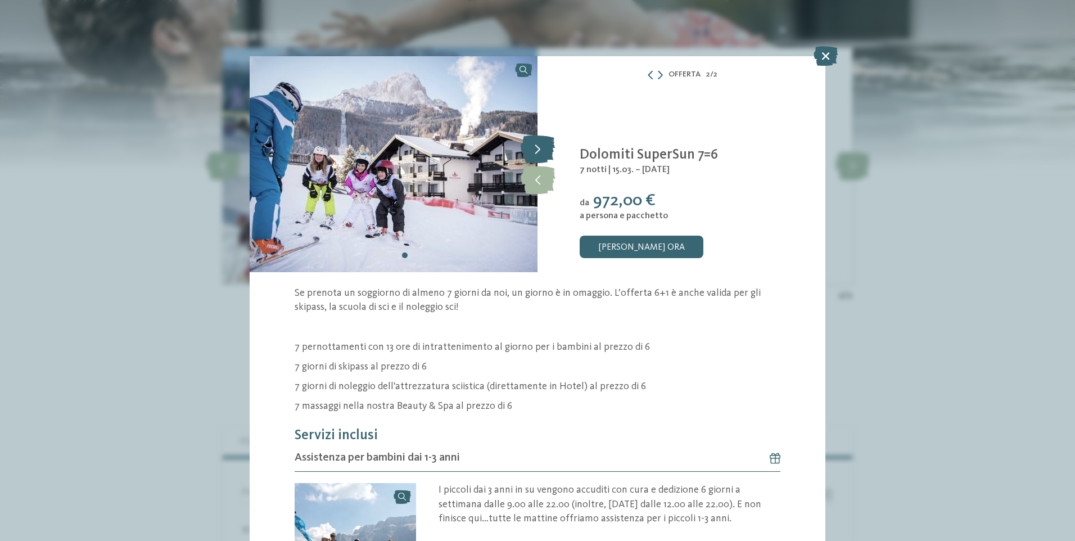
click at [530, 143] on icon at bounding box center [537, 149] width 34 height 28
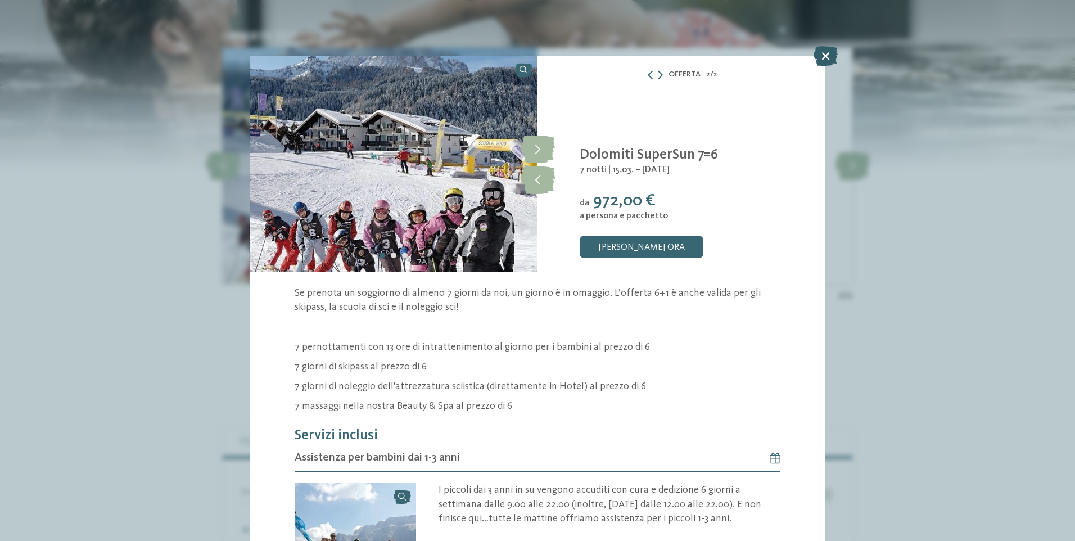
click at [831, 56] on icon at bounding box center [825, 56] width 24 height 20
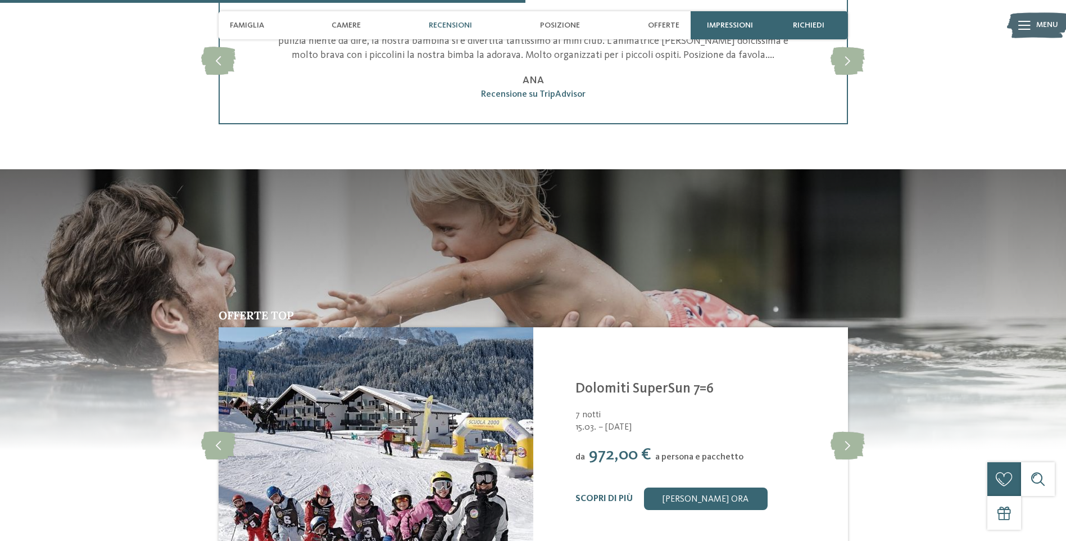
scroll to position [1293, 0]
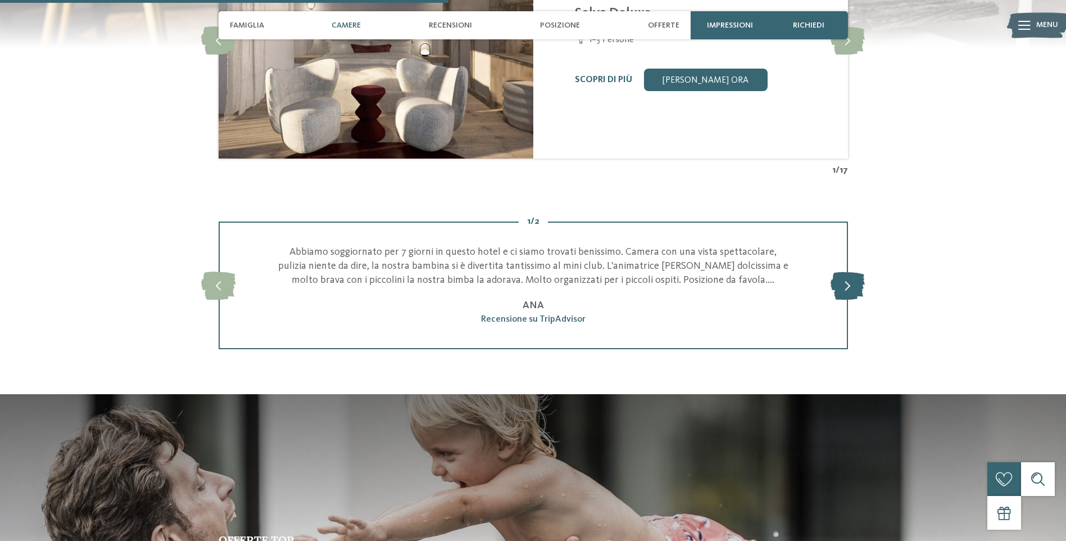
click at [854, 283] on icon at bounding box center [848, 285] width 34 height 28
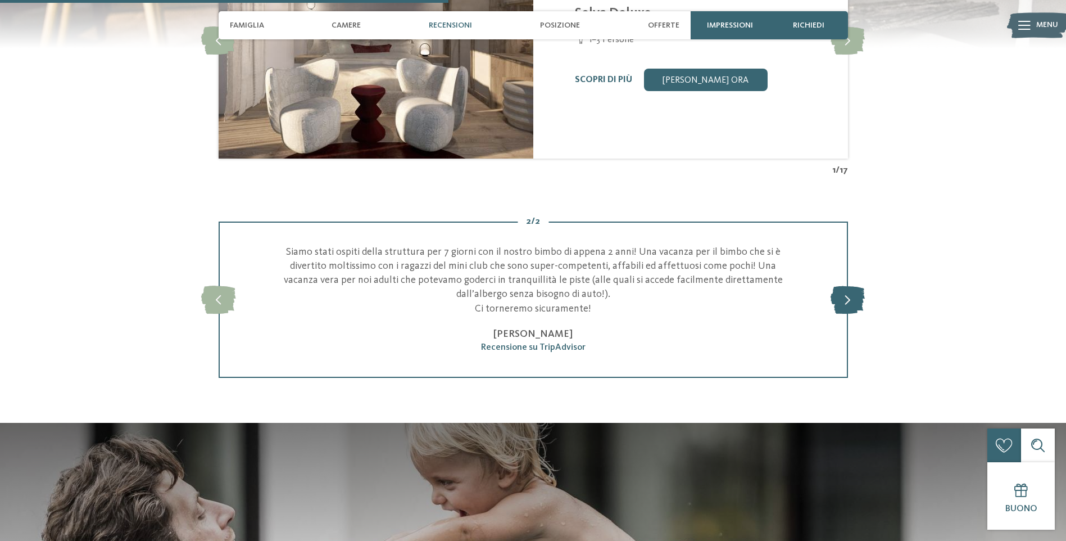
click at [854, 283] on div "2 / 2 slide 4 of 2 Abbiamo soggiornato per 7 giorni in questo hotel e ci siamo …" at bounding box center [533, 299] width 764 height 156
click at [850, 295] on icon at bounding box center [848, 300] width 34 height 28
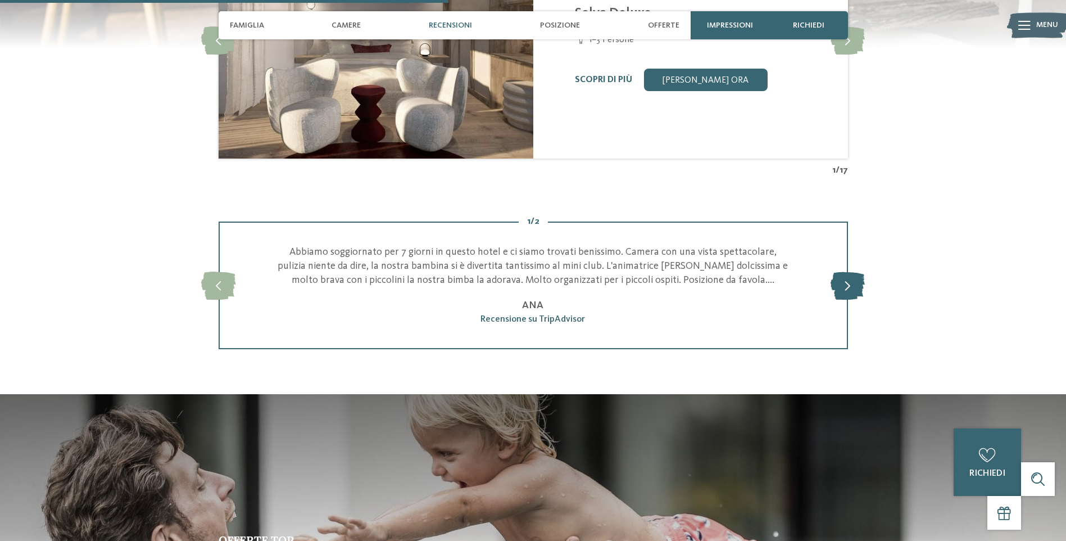
click at [850, 295] on icon at bounding box center [848, 285] width 34 height 28
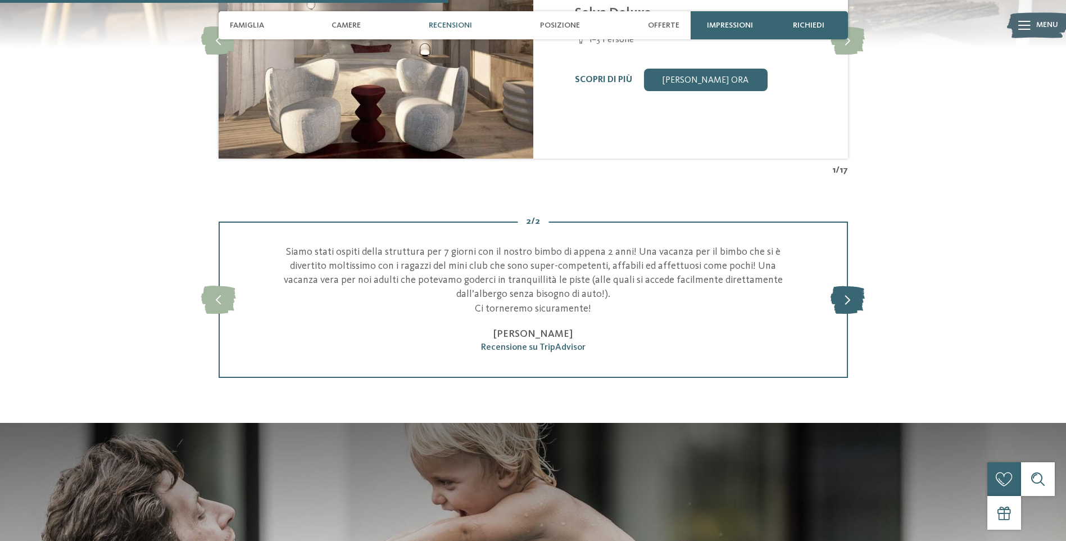
click at [844, 307] on icon at bounding box center [848, 300] width 34 height 28
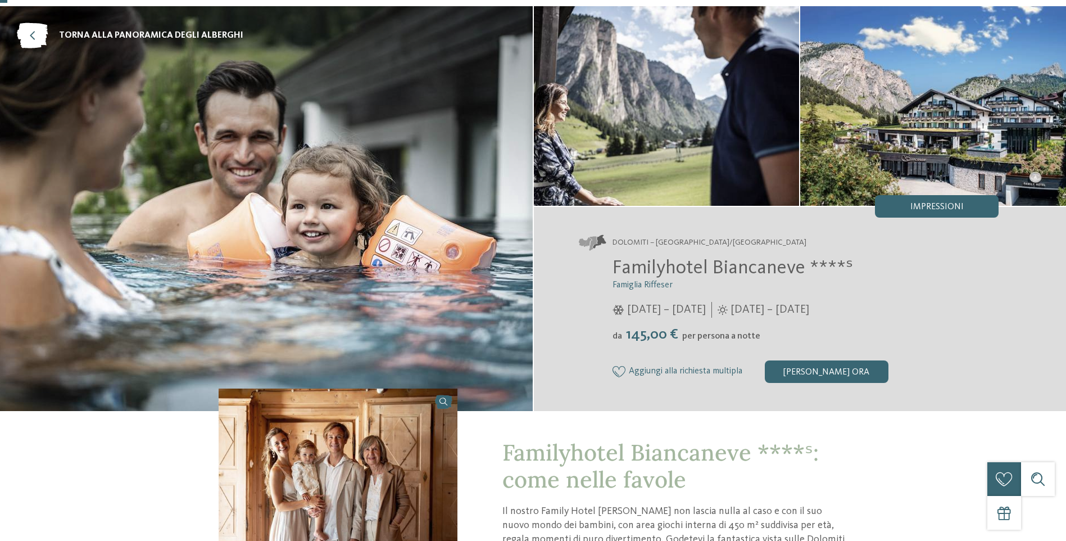
scroll to position [0, 0]
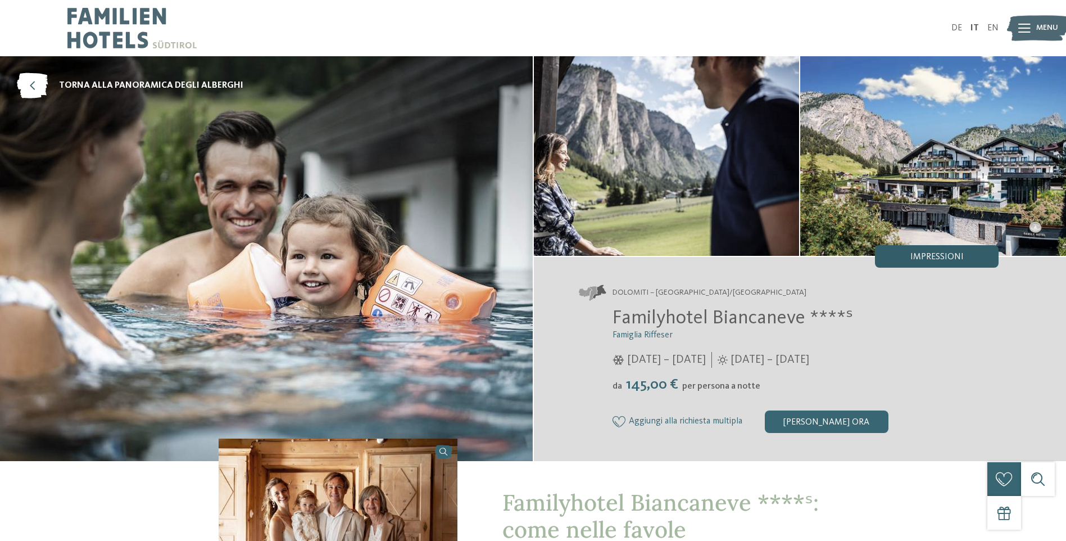
click at [921, 255] on span "Impressioni" at bounding box center [937, 256] width 53 height 9
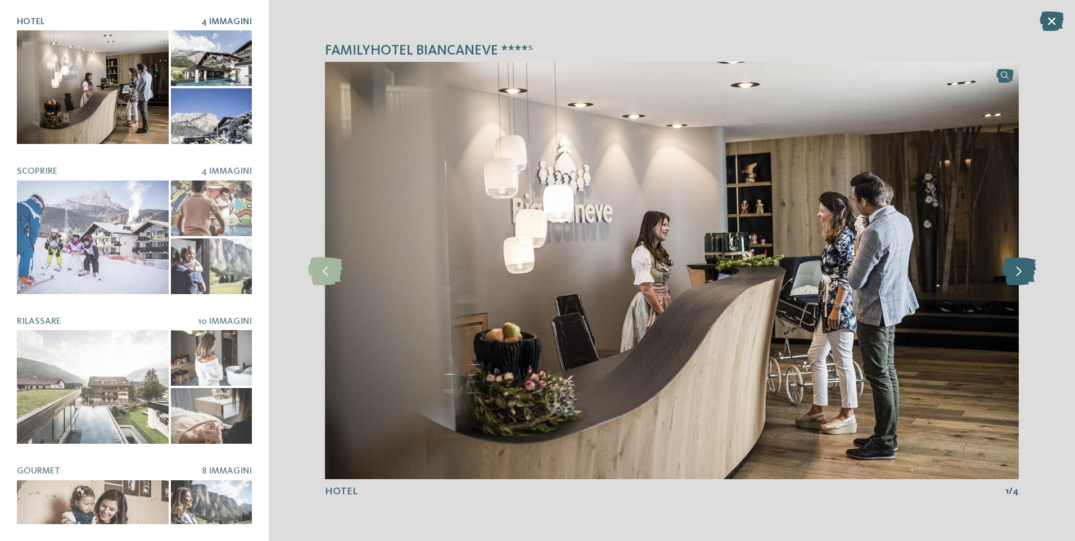
click at [1013, 271] on icon at bounding box center [1019, 270] width 34 height 28
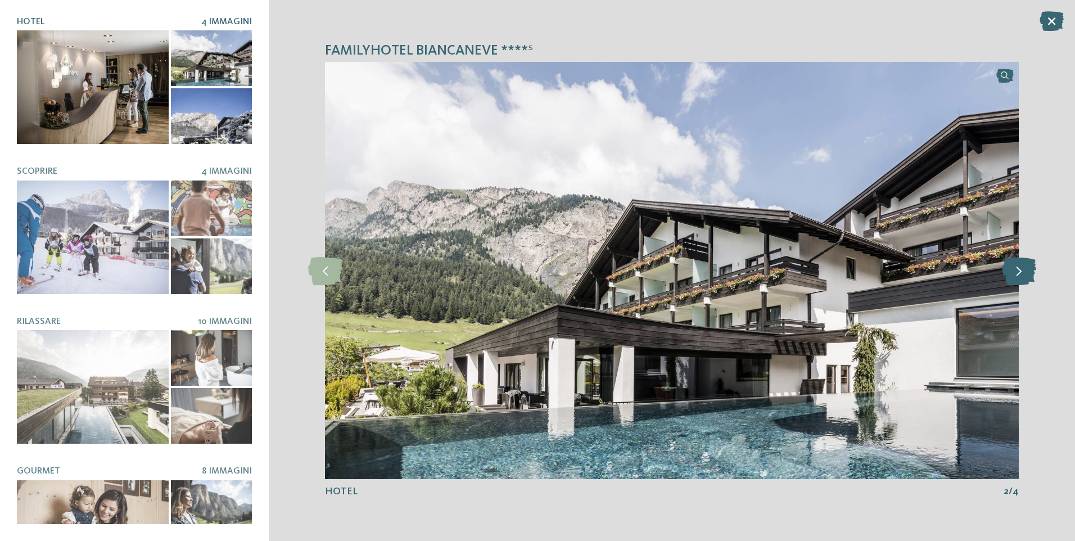
click at [1013, 271] on icon at bounding box center [1019, 270] width 34 height 28
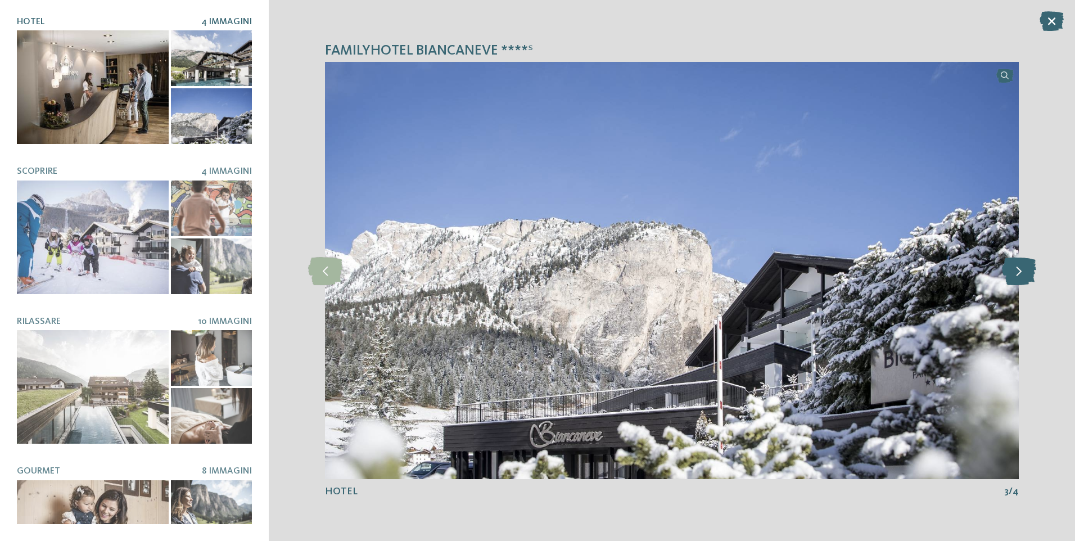
click at [1013, 271] on icon at bounding box center [1019, 270] width 34 height 28
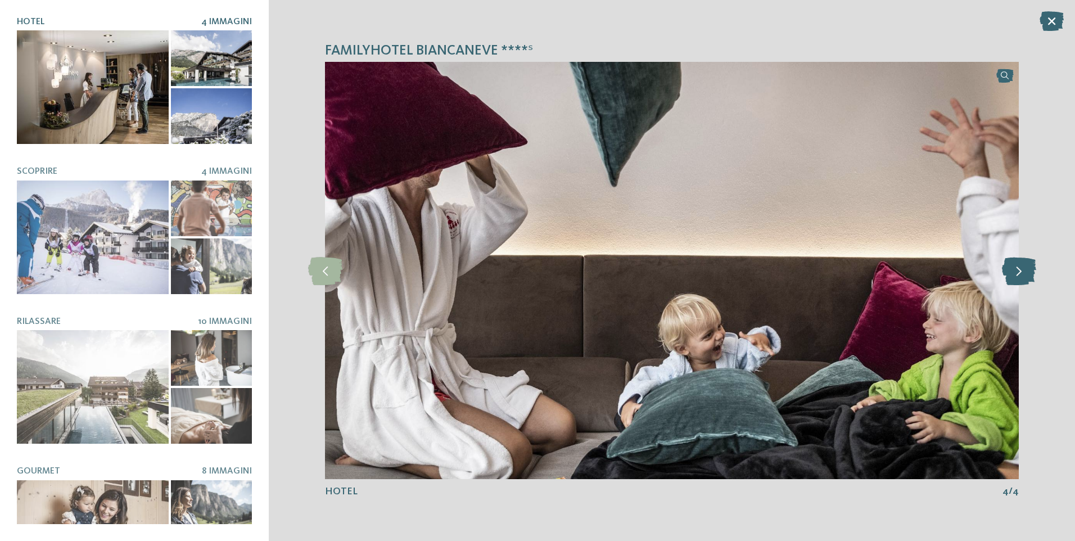
click at [1013, 271] on icon at bounding box center [1019, 270] width 34 height 28
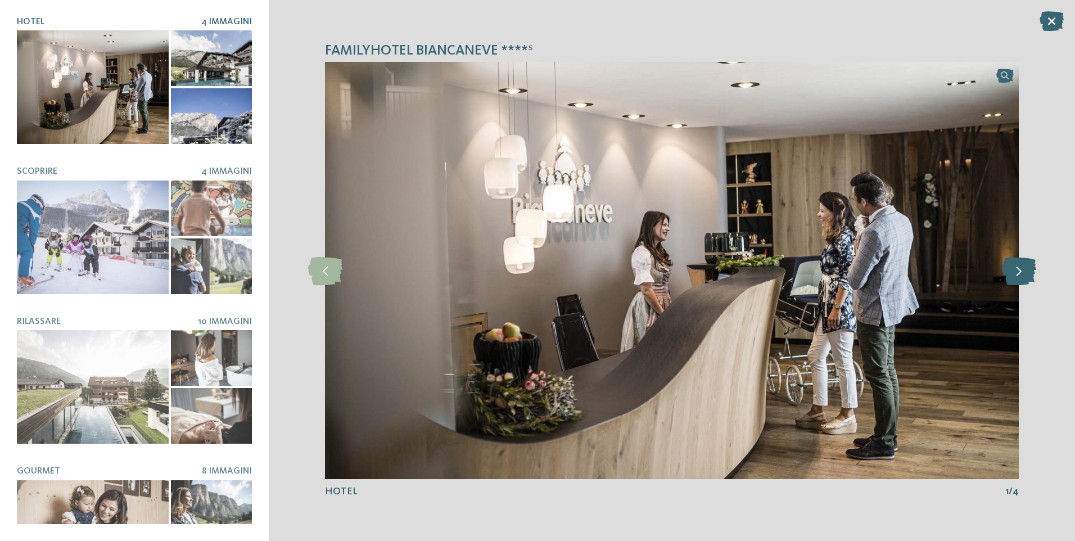
click at [1013, 271] on icon at bounding box center [1019, 270] width 34 height 28
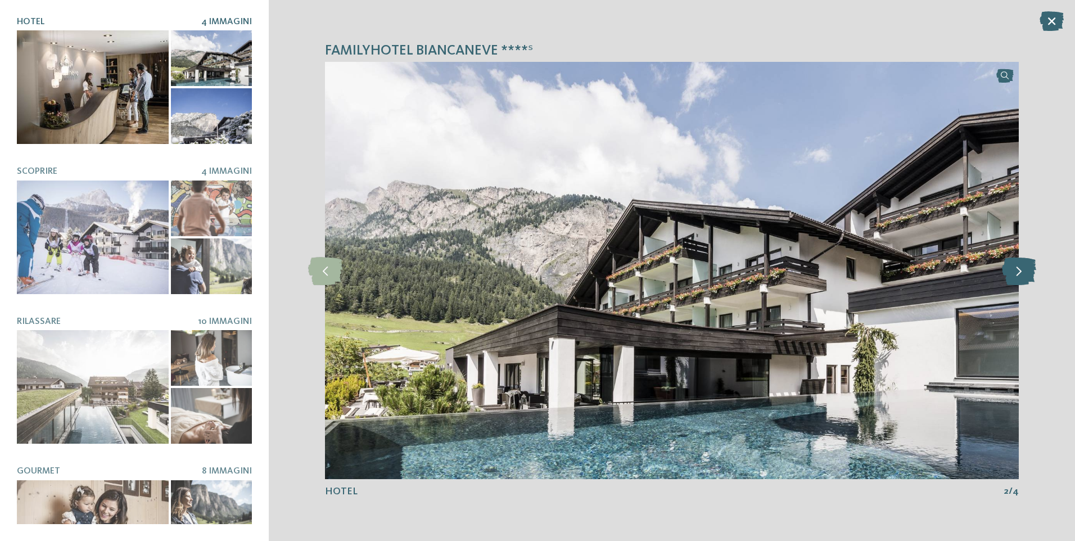
click at [1013, 271] on icon at bounding box center [1019, 270] width 34 height 28
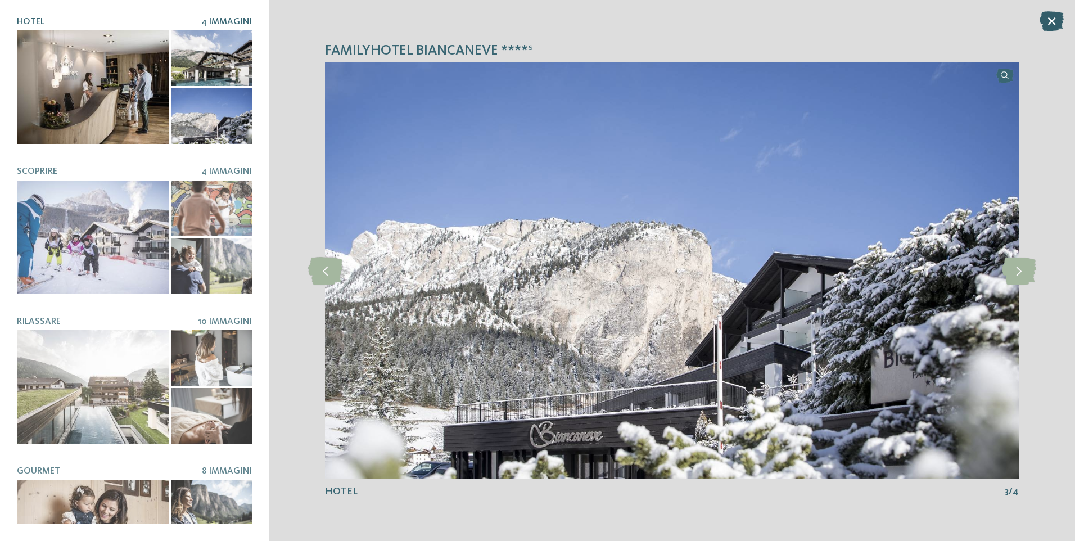
click at [1051, 22] on icon at bounding box center [1051, 21] width 24 height 20
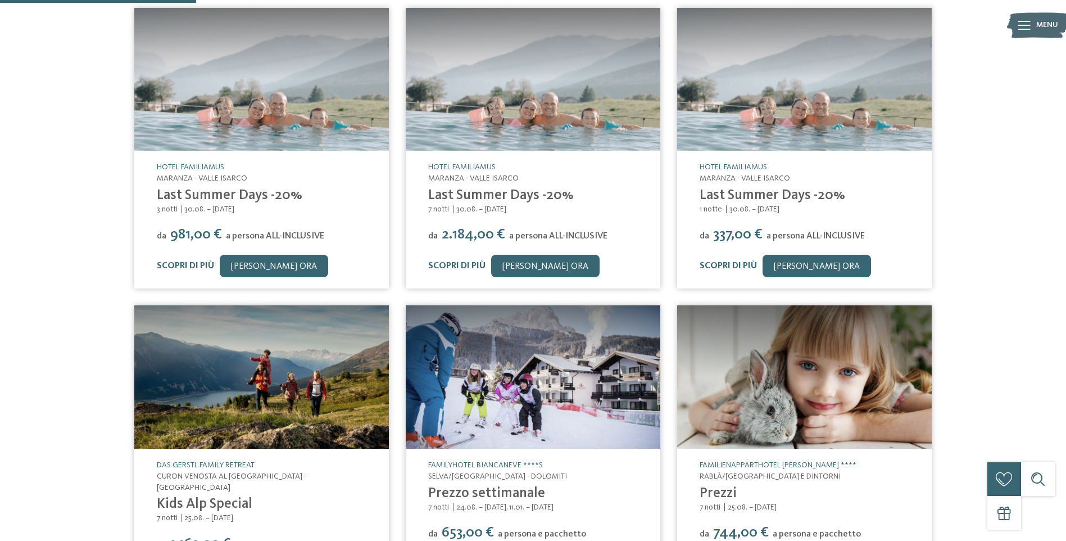
scroll to position [169, 0]
